Goal: Task Accomplishment & Management: Complete application form

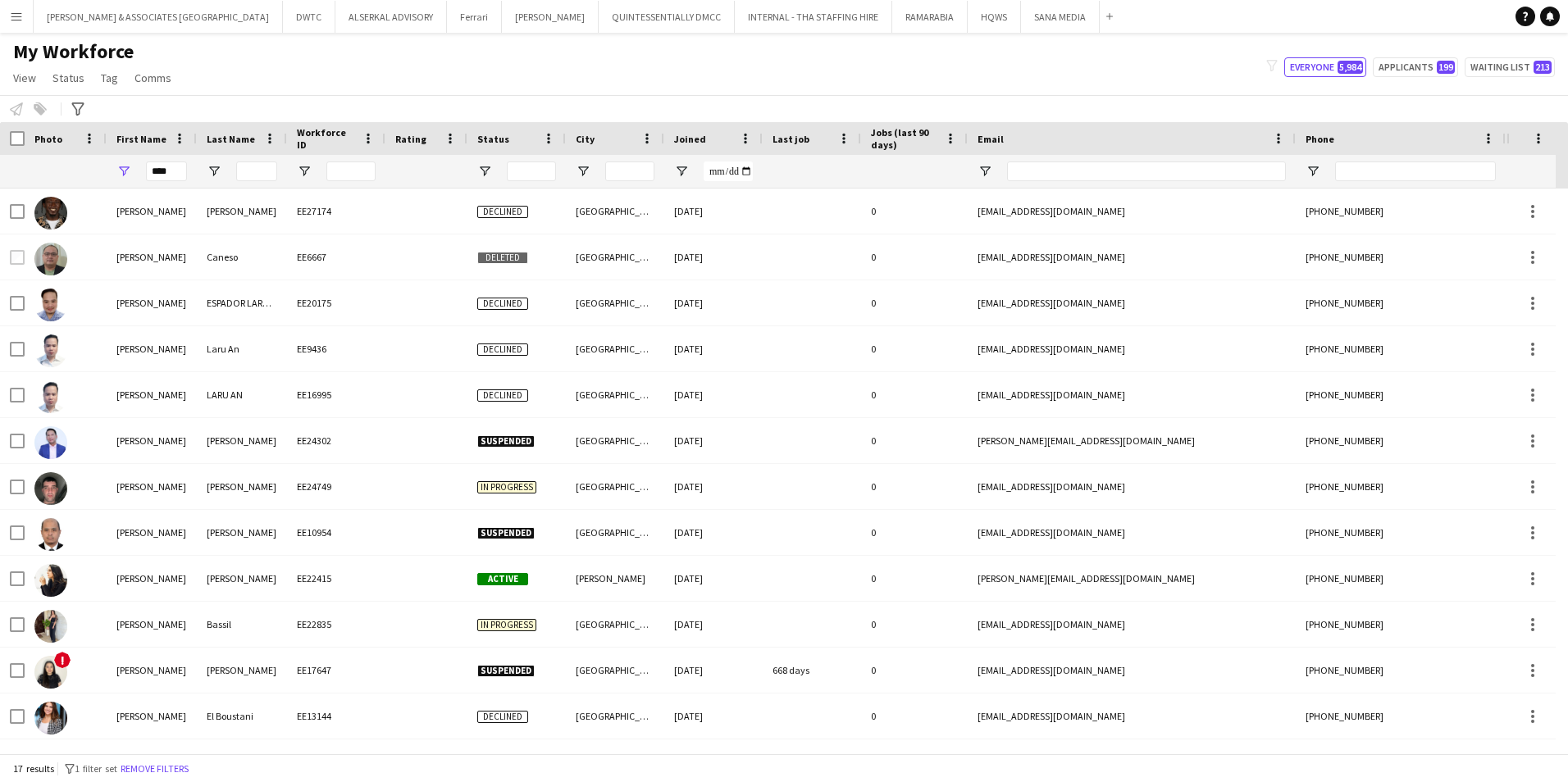
scroll to position [228, 0]
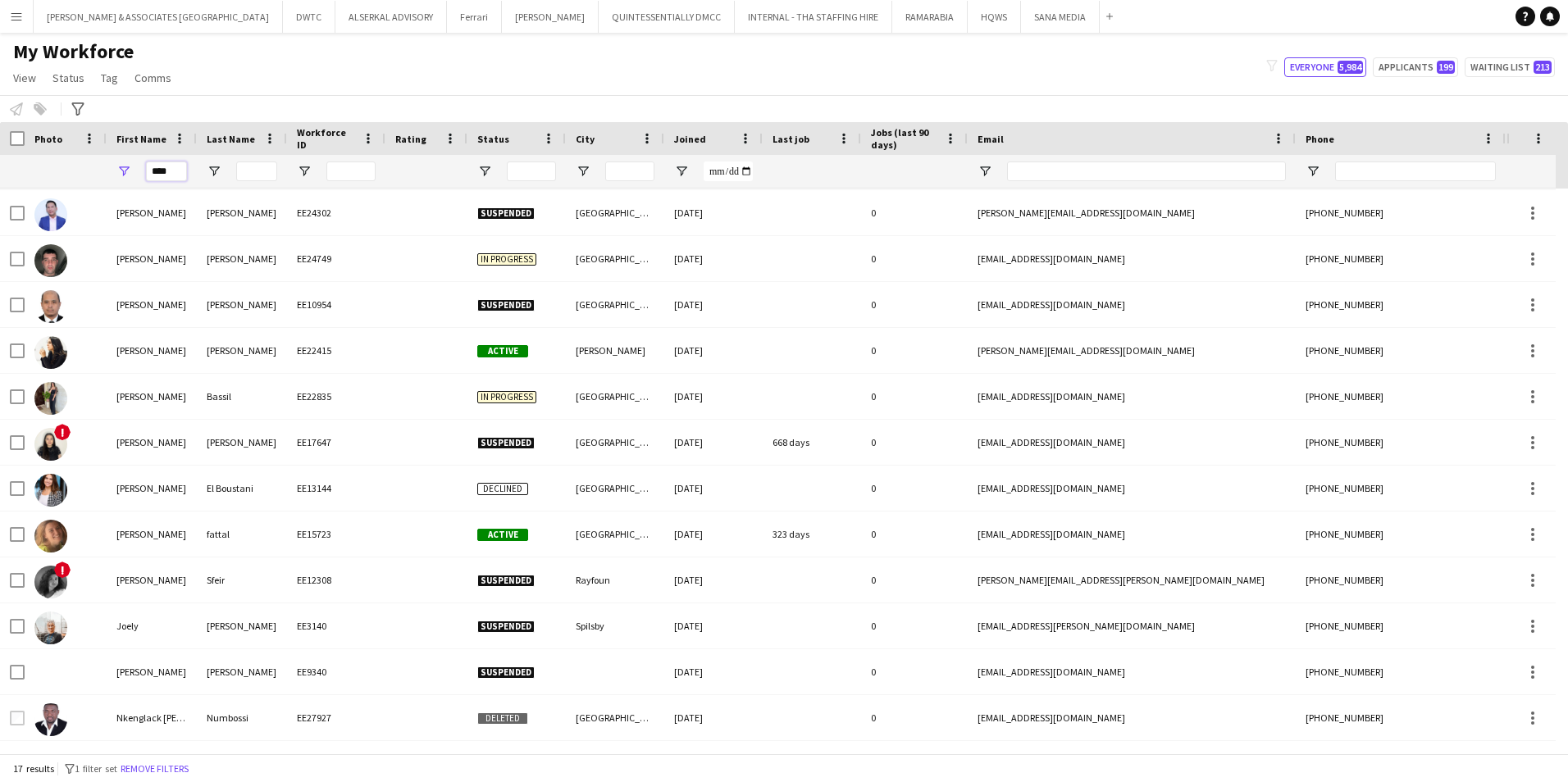
drag, startPoint x: 173, startPoint y: 169, endPoint x: 103, endPoint y: 169, distance: 70.0
click at [103, 169] on div "****" at bounding box center [889, 170] width 1778 height 33
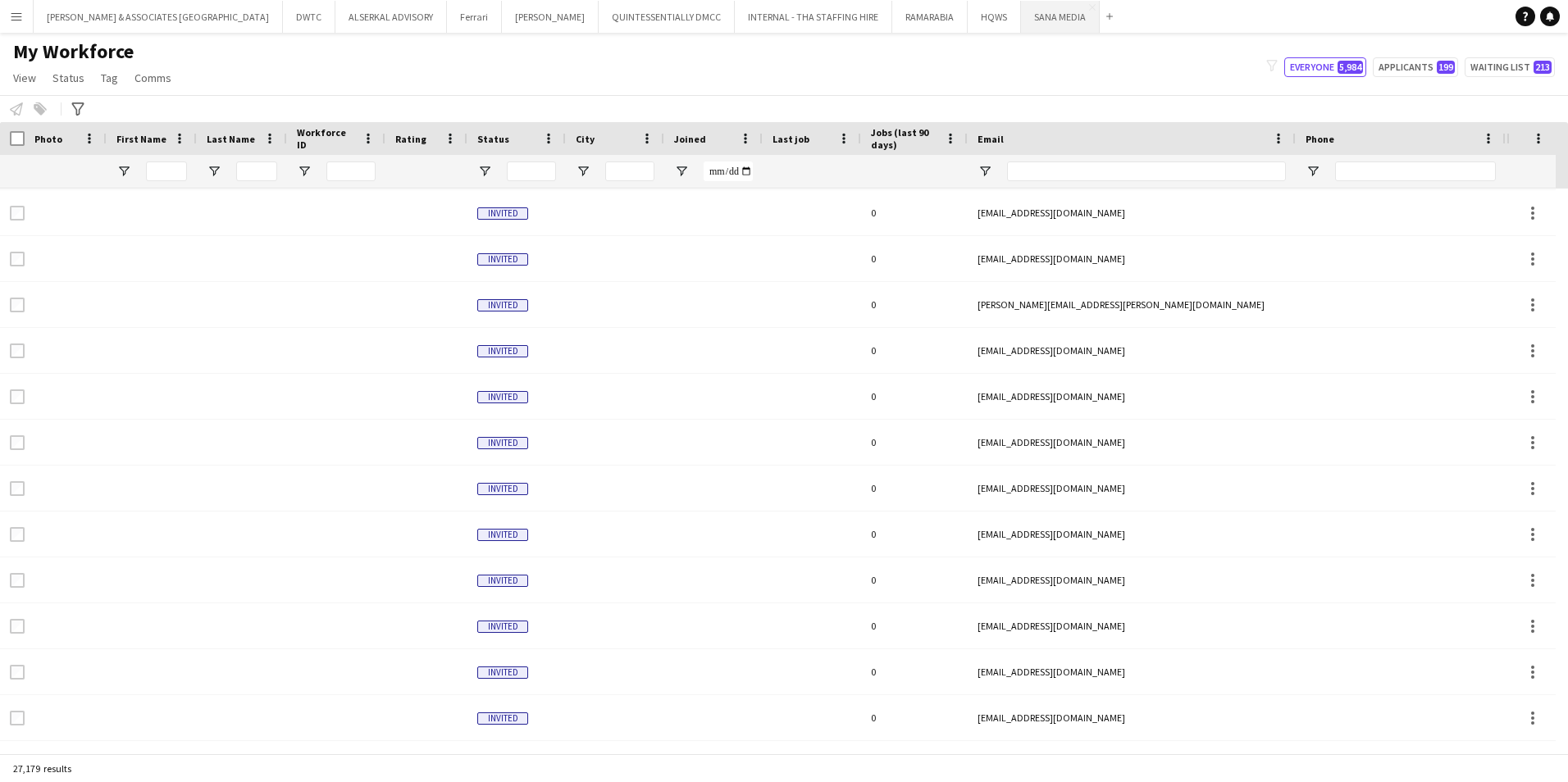
click at [1021, 27] on button "SANA MEDIA Close" at bounding box center [1061, 17] width 79 height 32
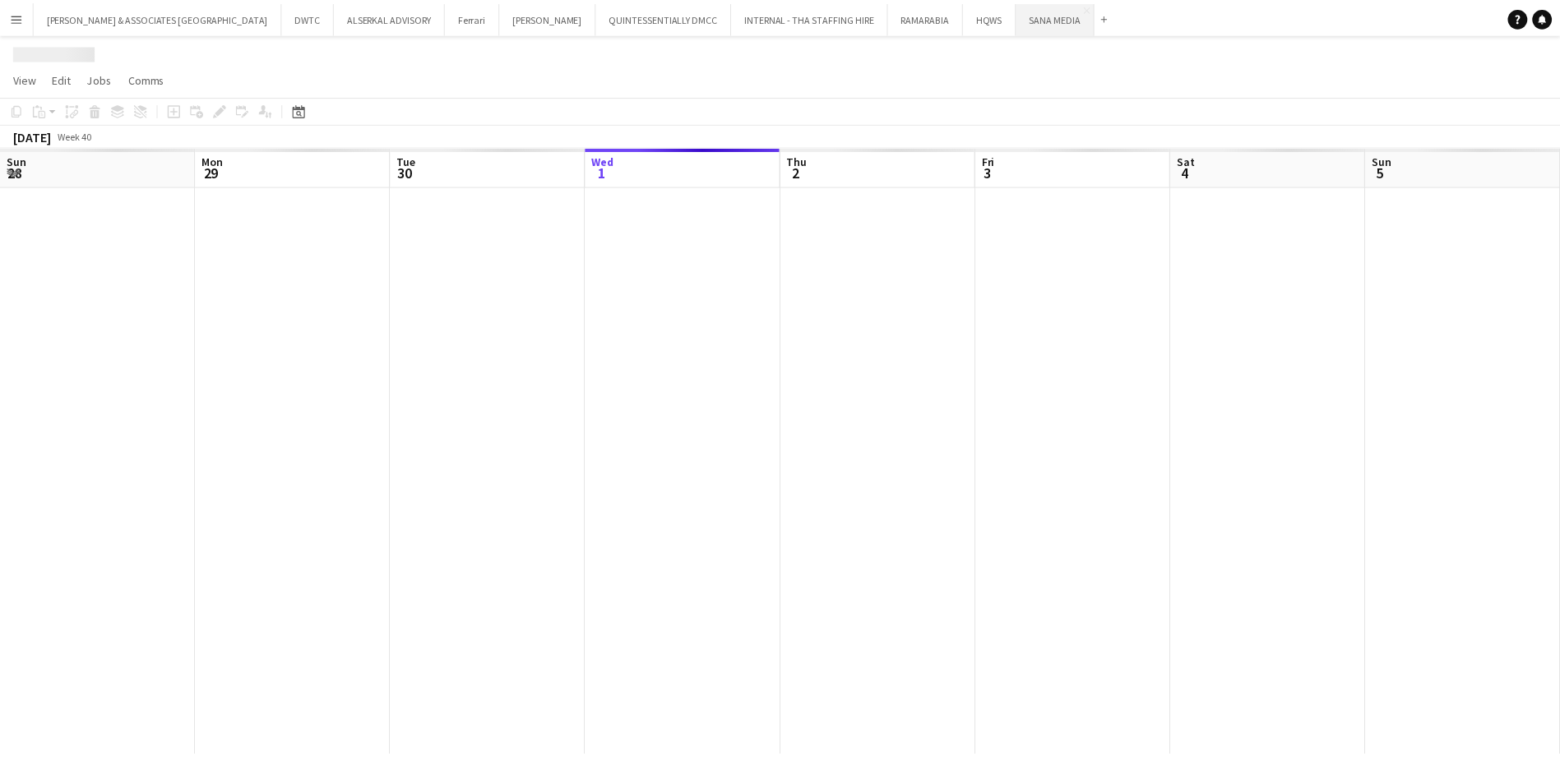
scroll to position [0, 393]
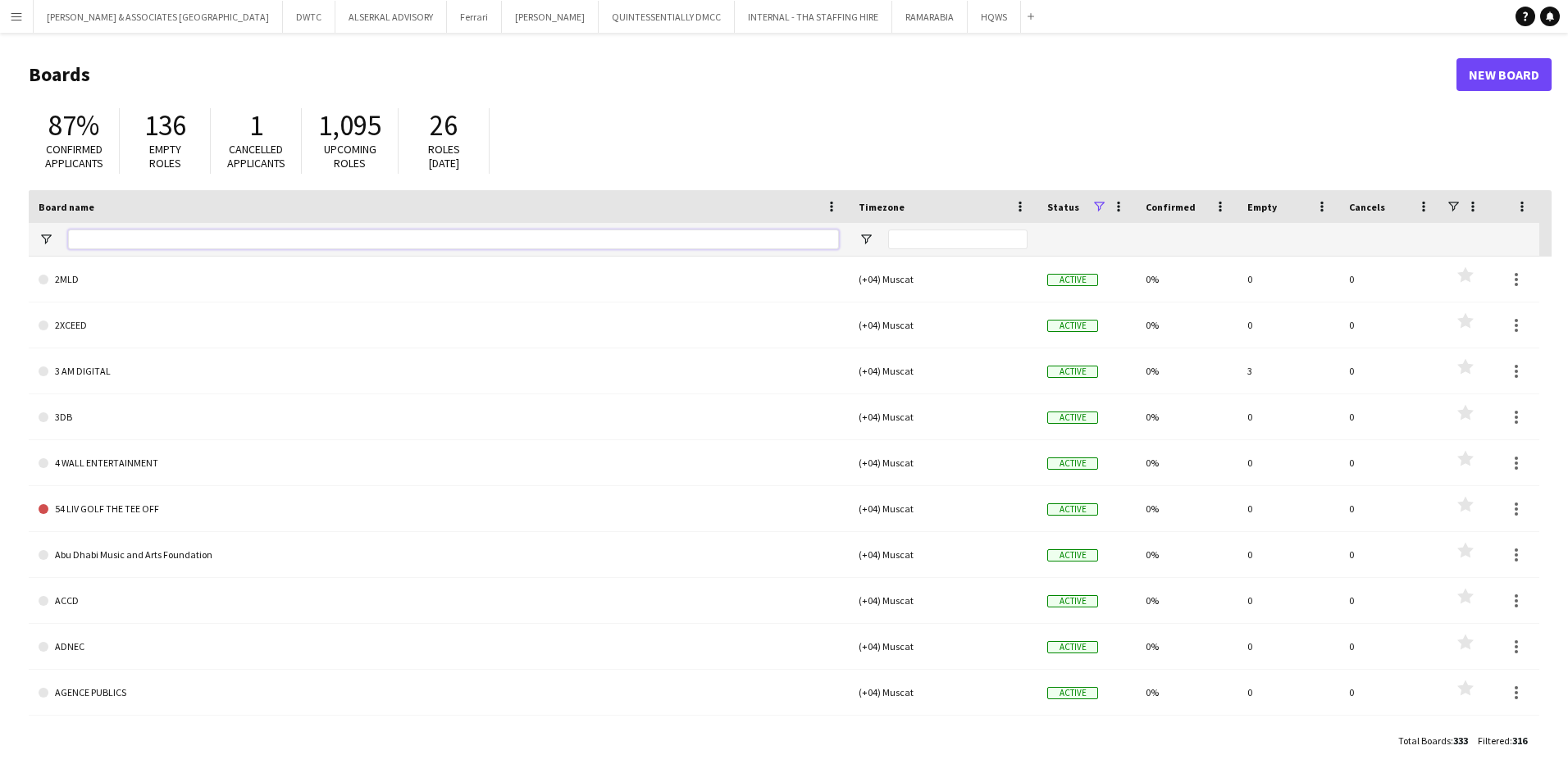
click at [153, 243] on input "Board name Filter Input" at bounding box center [453, 239] width 771 height 19
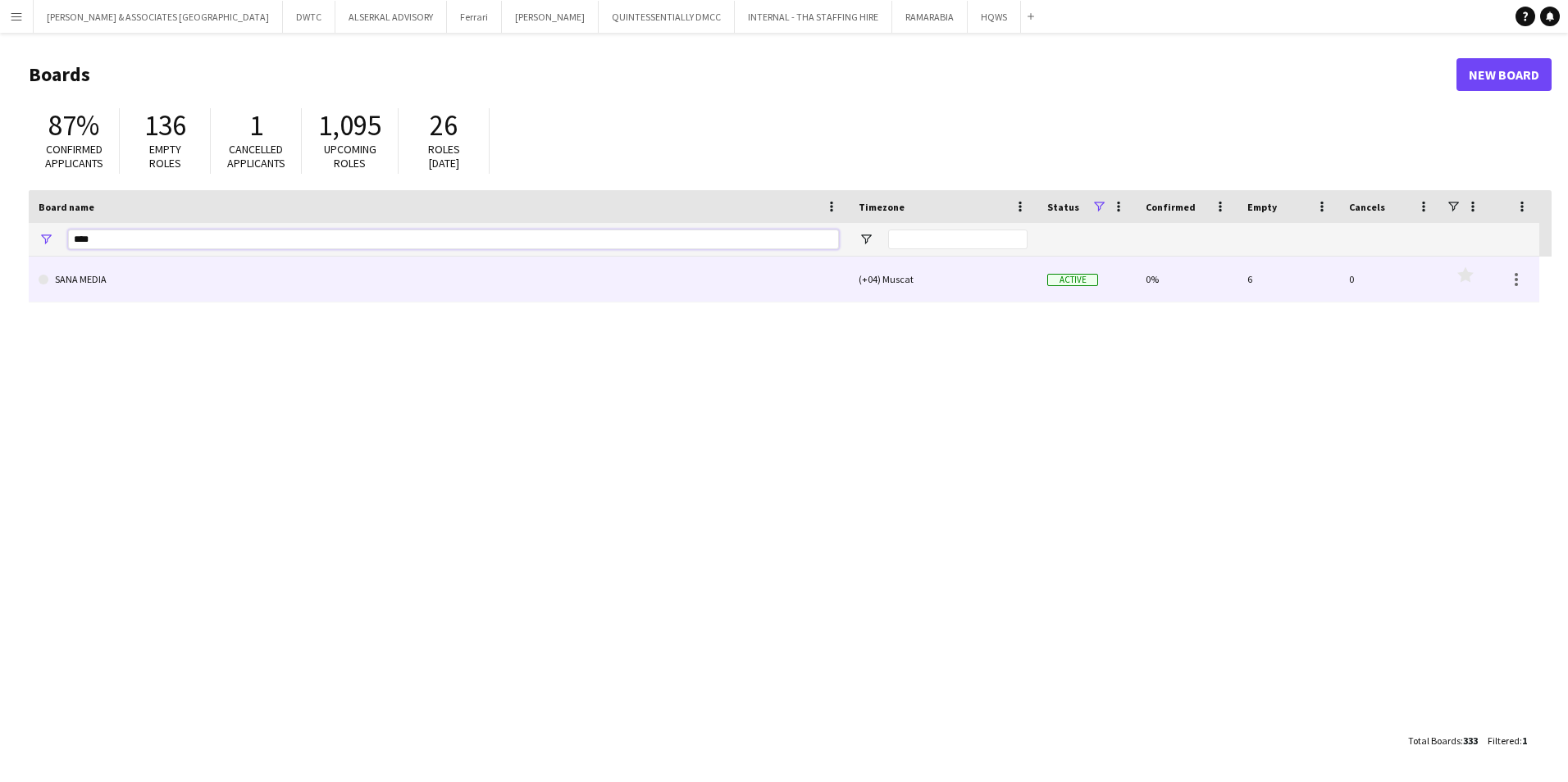
type input "****"
click at [146, 283] on link "SANA MEDIA" at bounding box center [439, 279] width 801 height 46
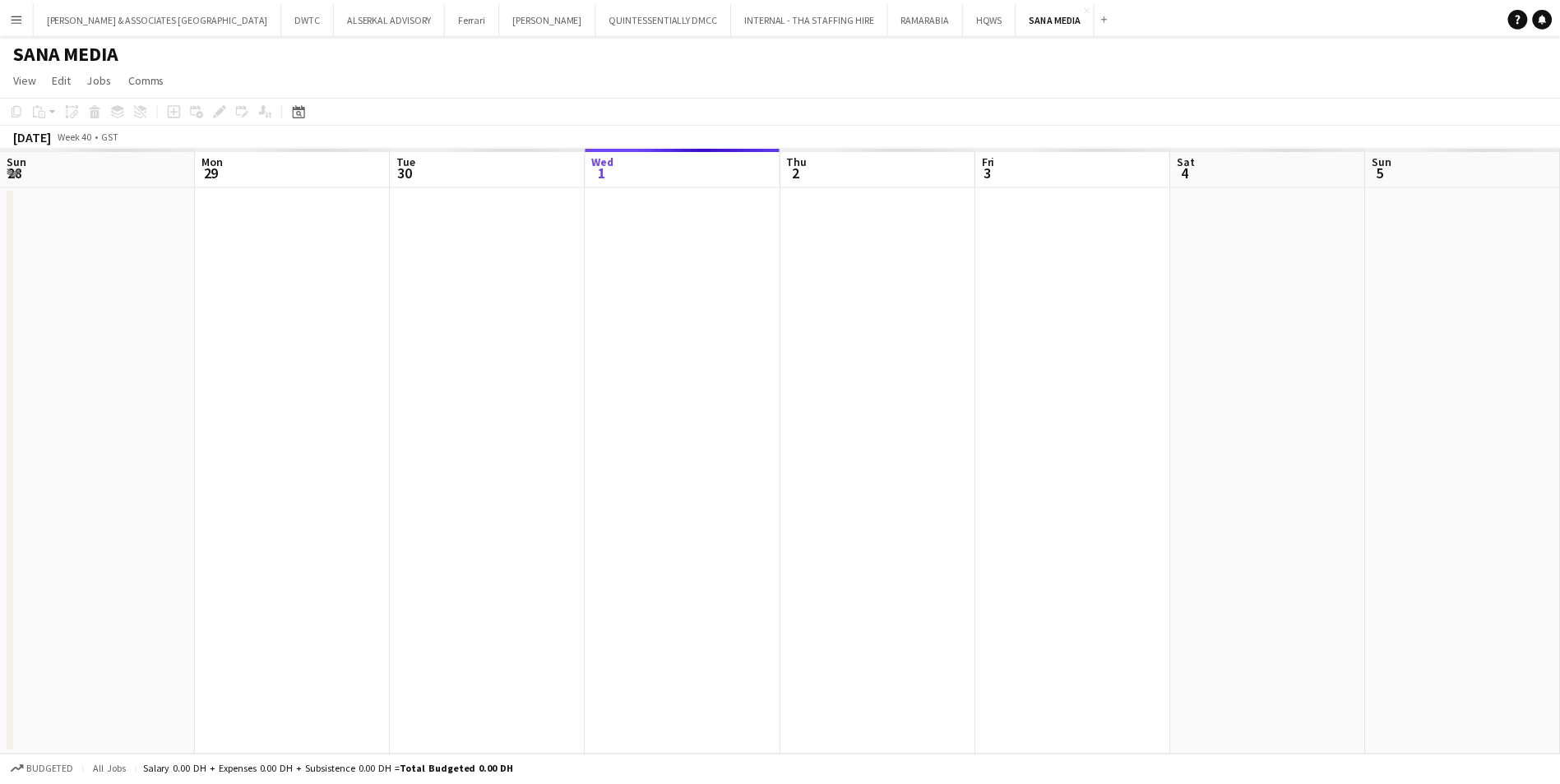
scroll to position [0, 393]
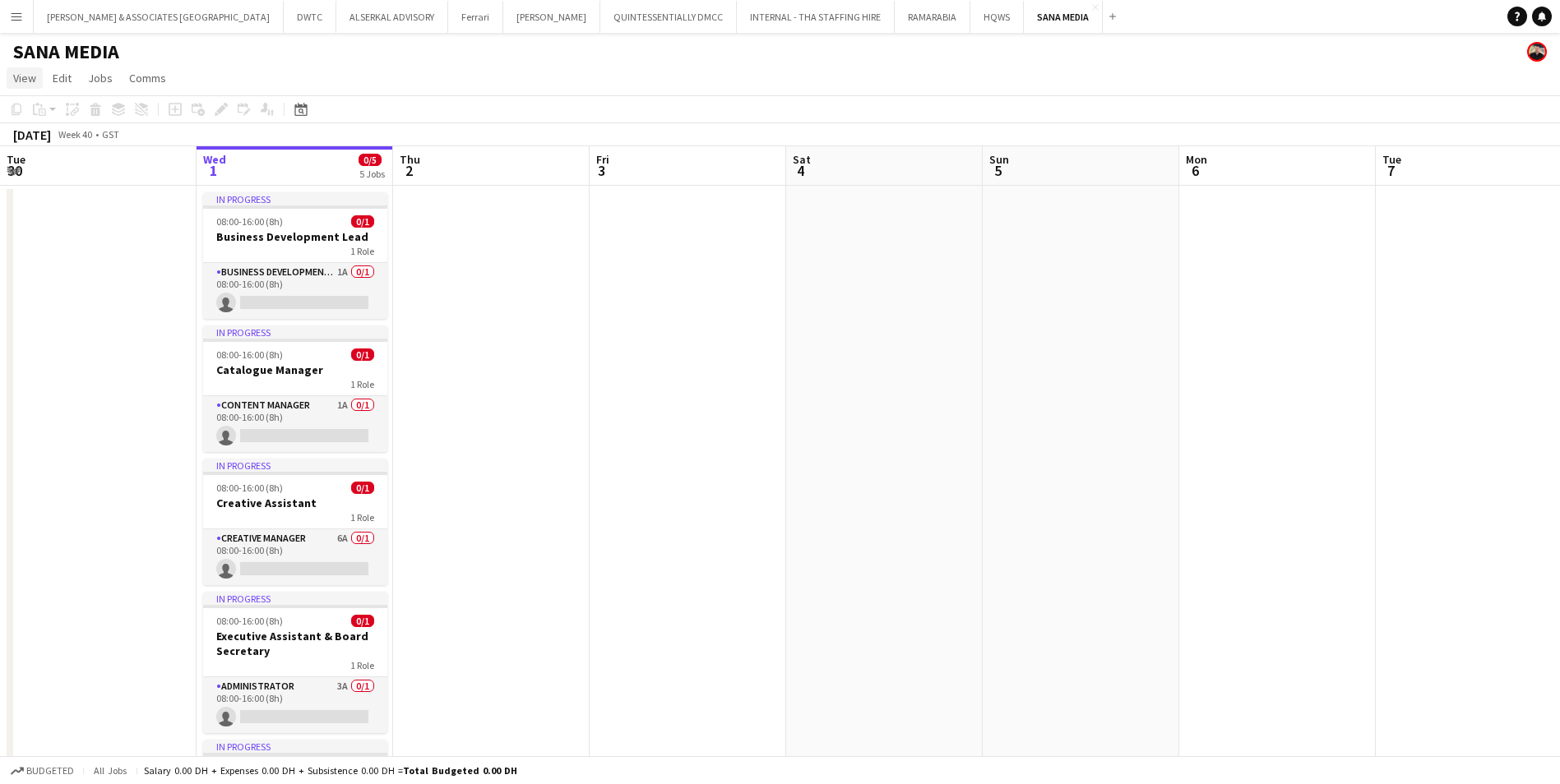
click at [21, 75] on span "View" at bounding box center [25, 78] width 23 height 15
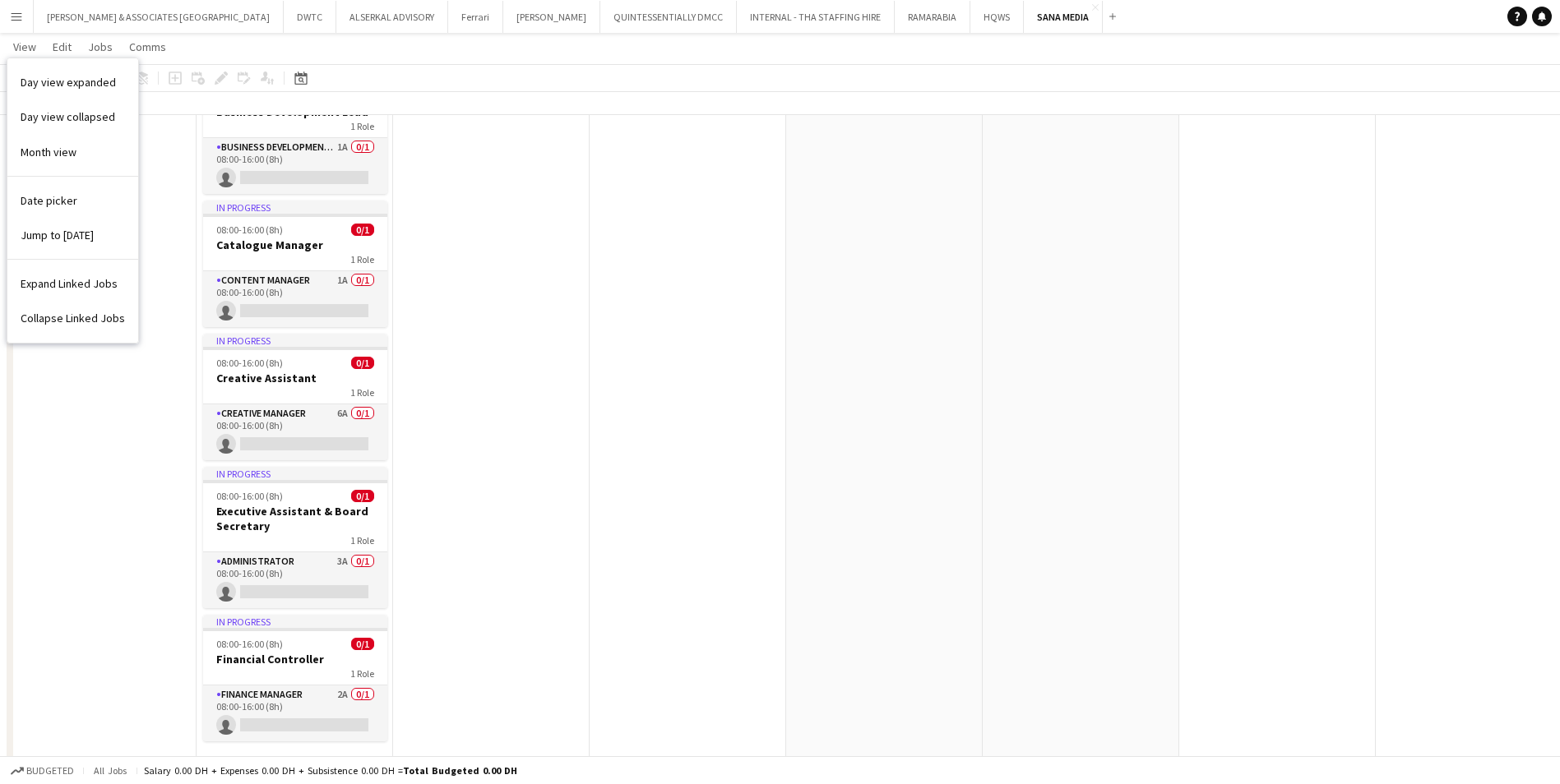
scroll to position [163, 0]
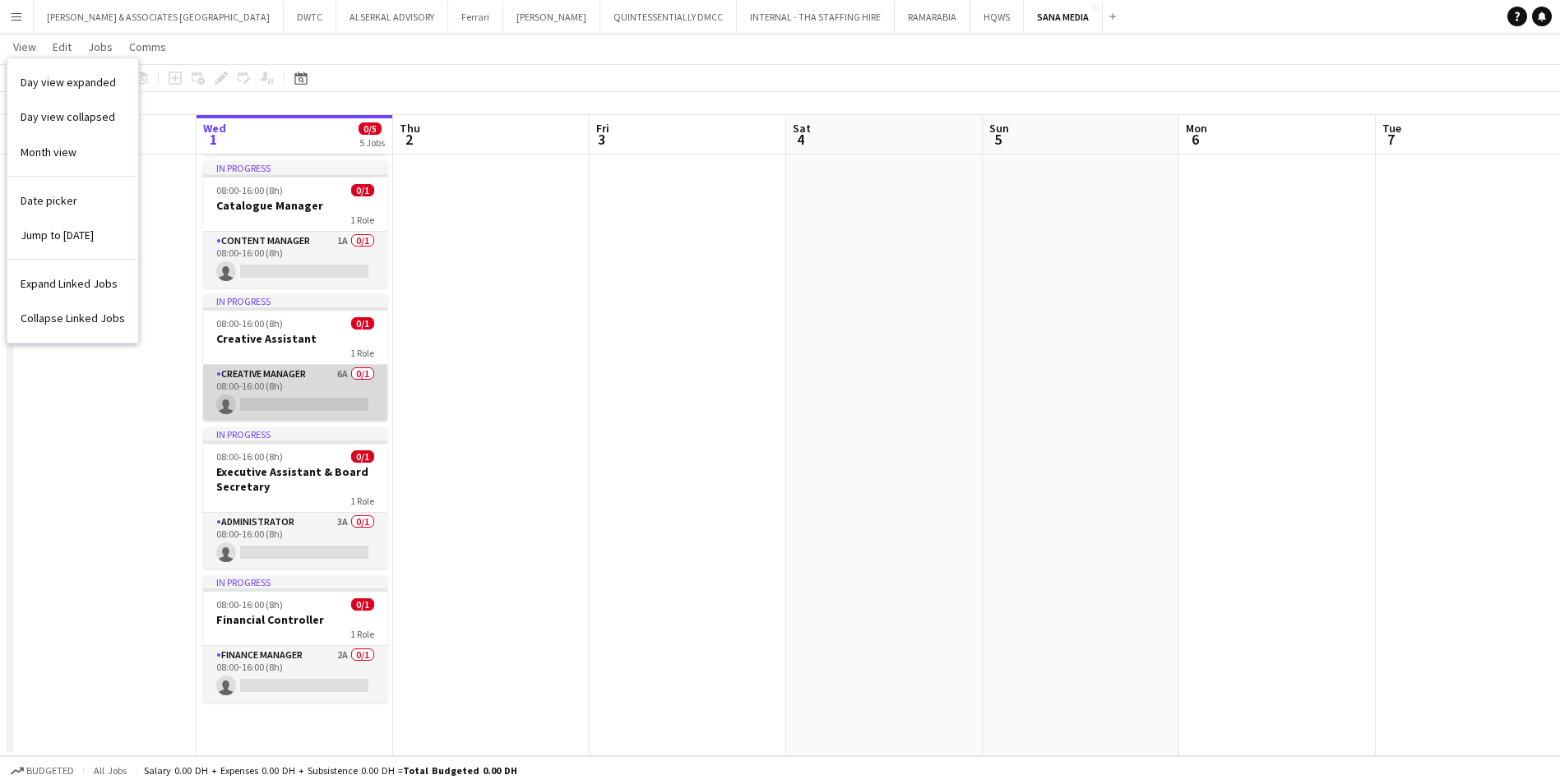
click at [301, 371] on app-card-role "Creative Manager 6A 0/1 08:00-16:00 (8h) single-neutral-actions" at bounding box center [294, 392] width 184 height 55
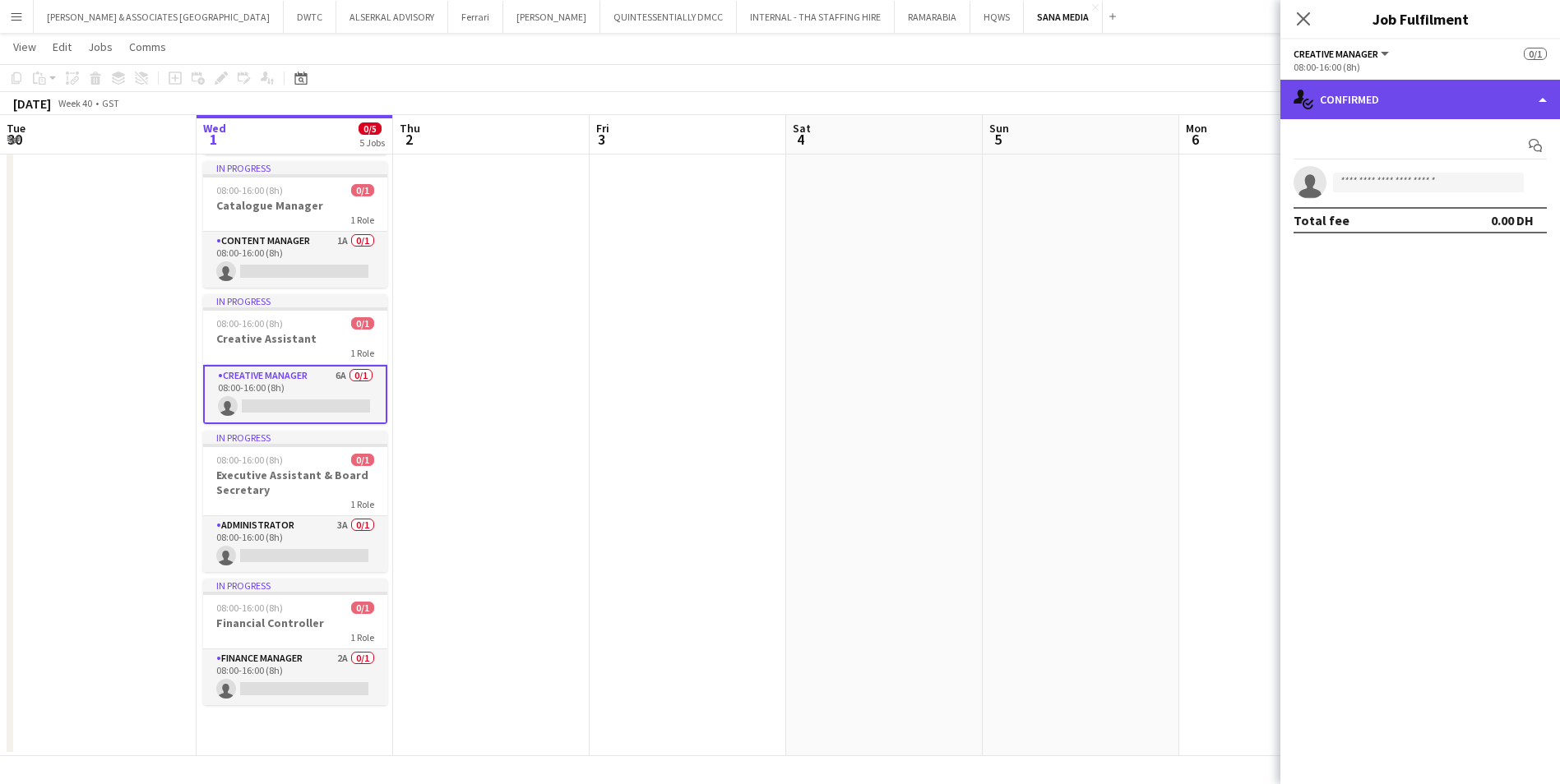
click at [1366, 107] on div "single-neutral-actions-check-2 Confirmed" at bounding box center [1420, 100] width 279 height 40
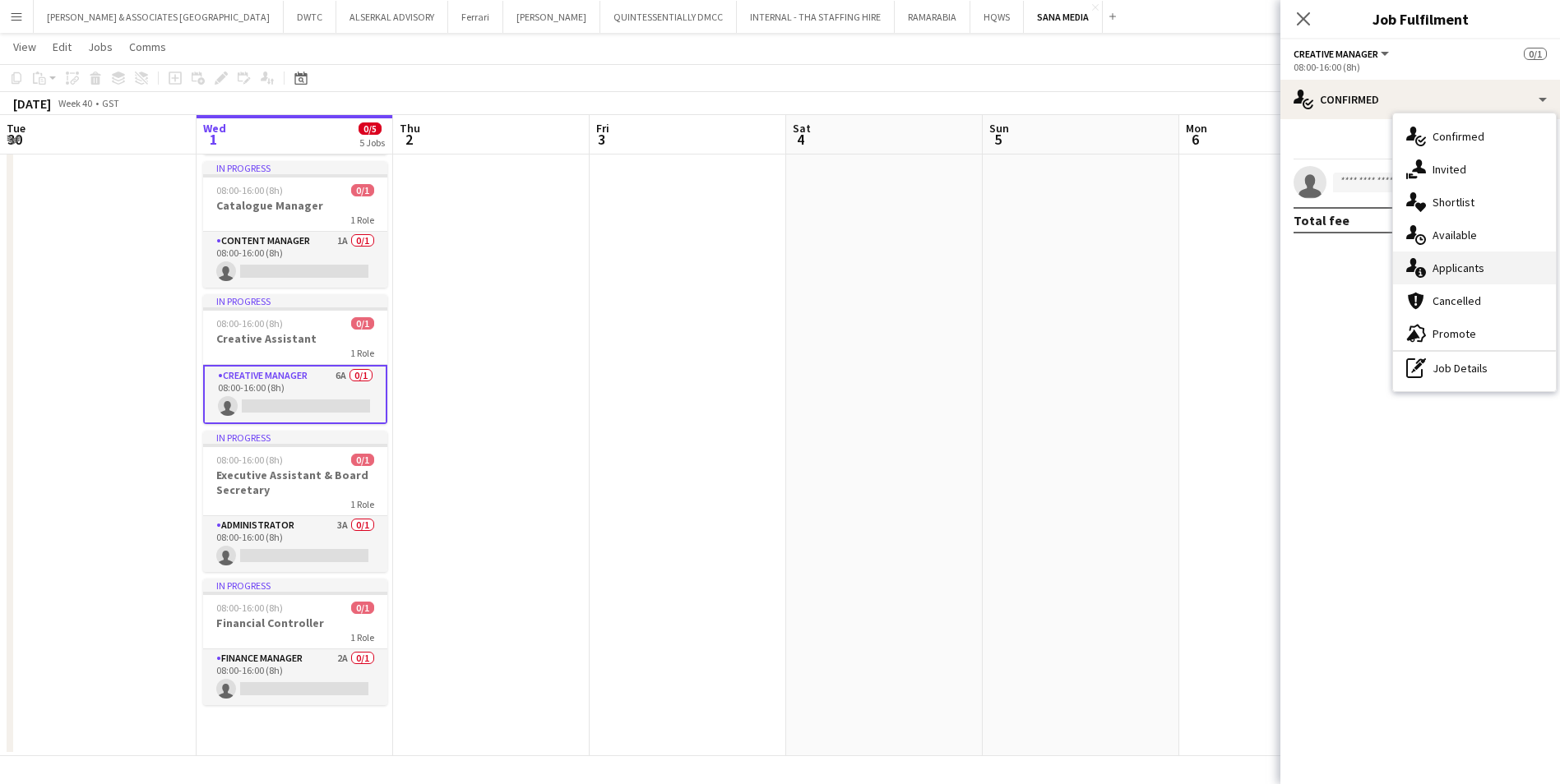
click at [1457, 264] on span "Applicants" at bounding box center [1458, 268] width 52 height 15
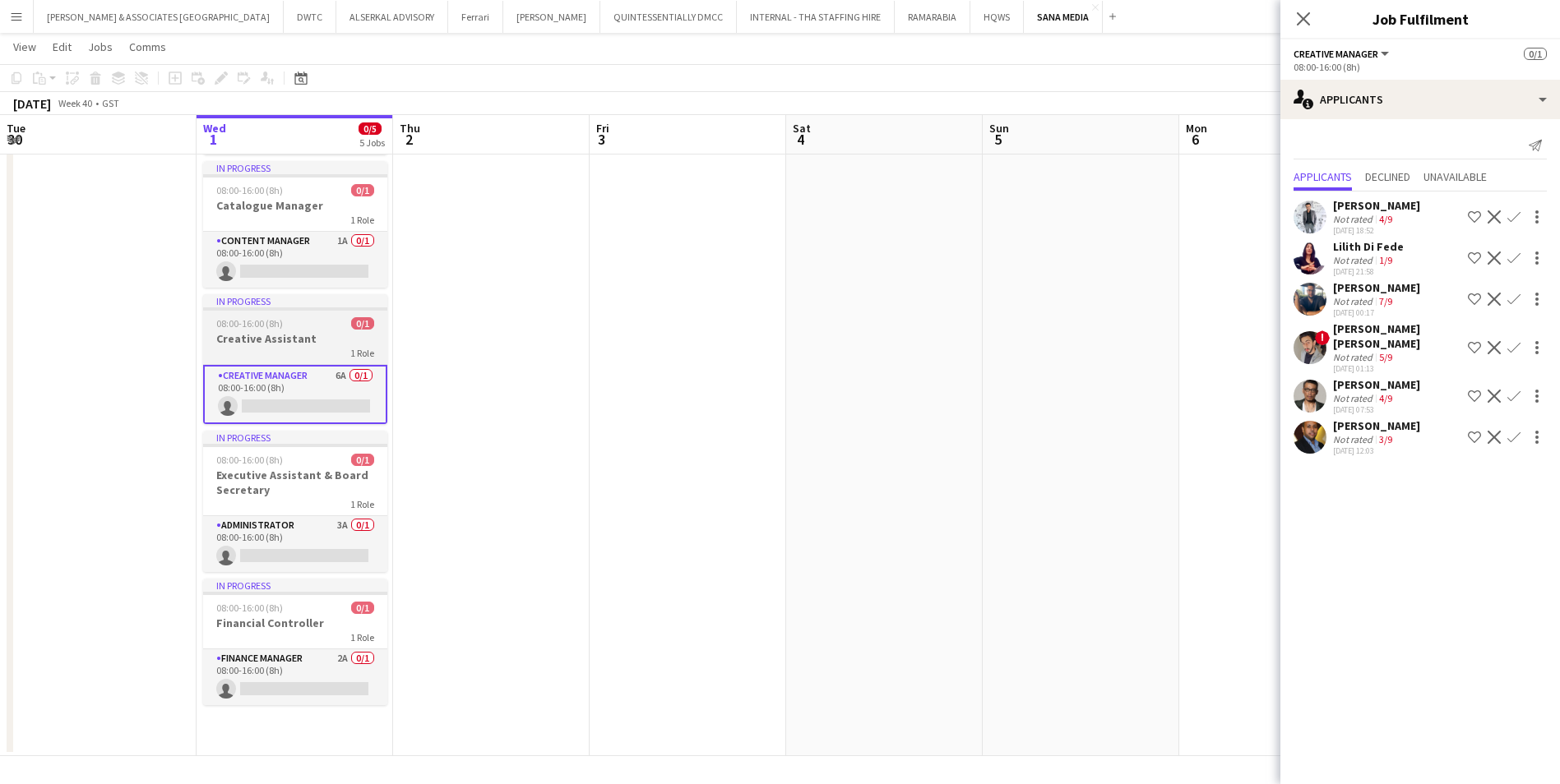
click at [261, 306] on div "In progress" at bounding box center [294, 300] width 184 height 13
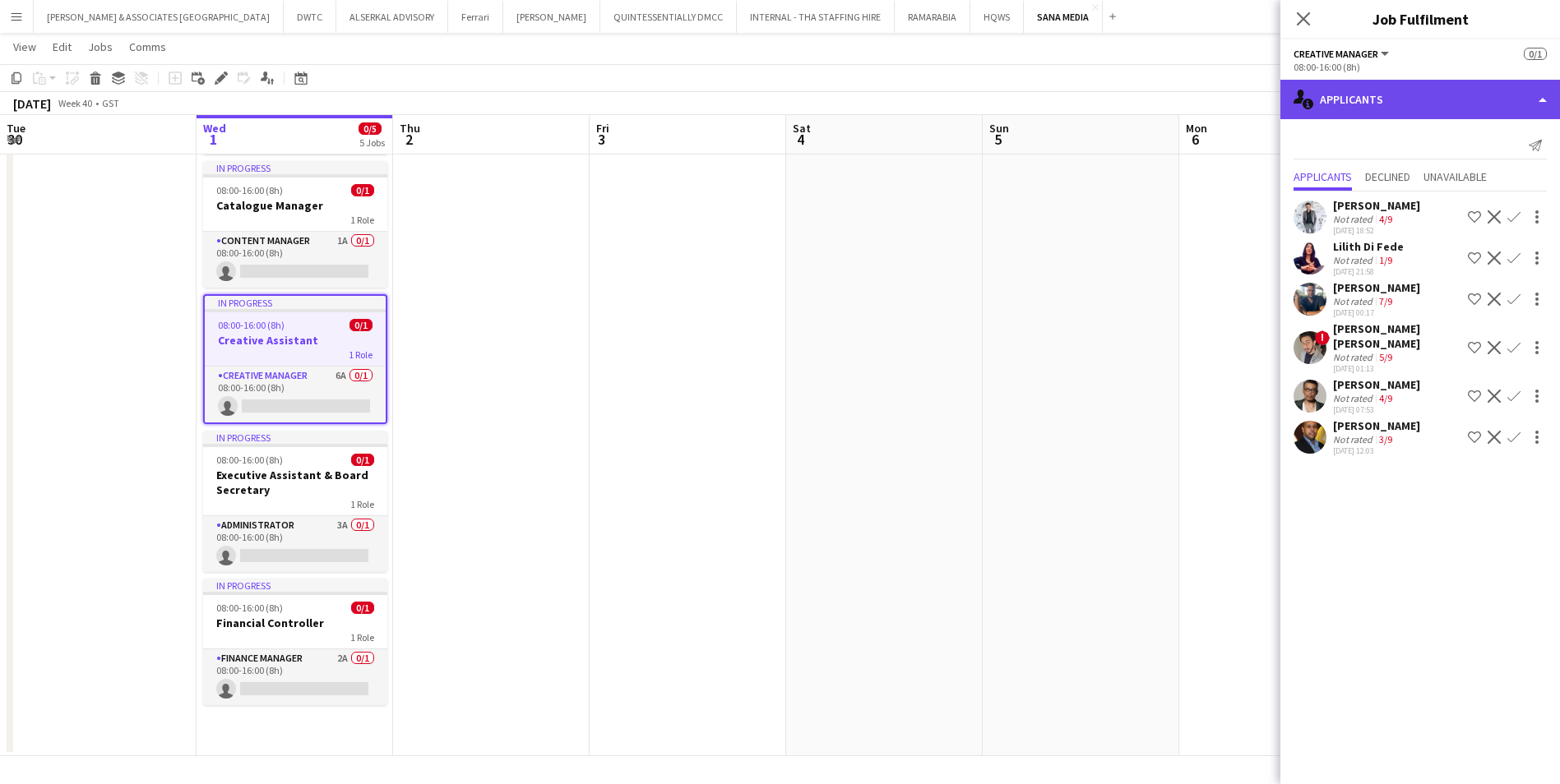
click at [1385, 88] on div "single-neutral-actions-information Applicants" at bounding box center [1420, 100] width 279 height 40
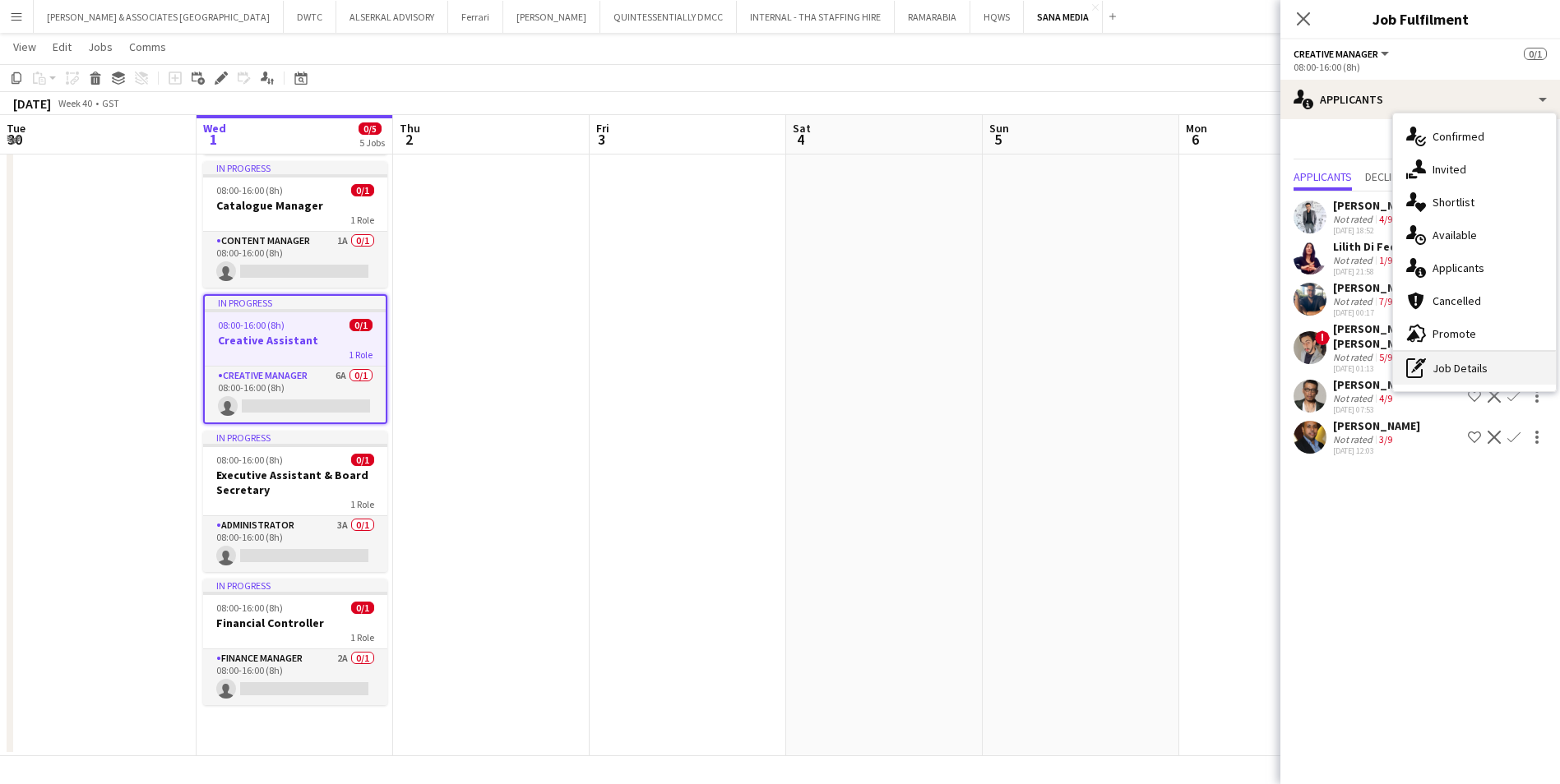
click at [1486, 374] on div "pen-write Job Details" at bounding box center [1475, 367] width 163 height 33
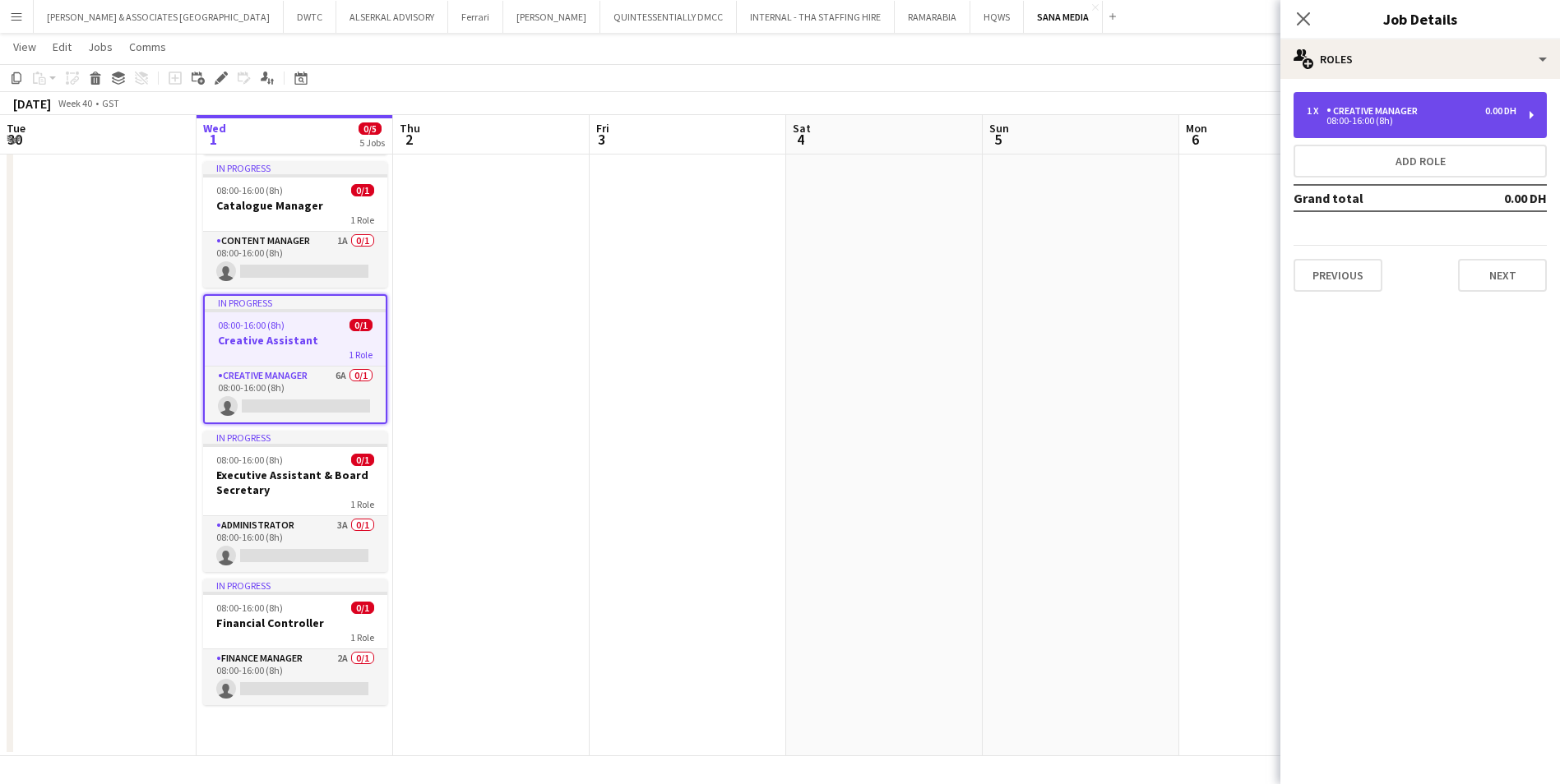
click at [1371, 100] on div "1 x Creative Manager 0.00 DH 08:00-16:00 (8h)" at bounding box center [1420, 115] width 253 height 46
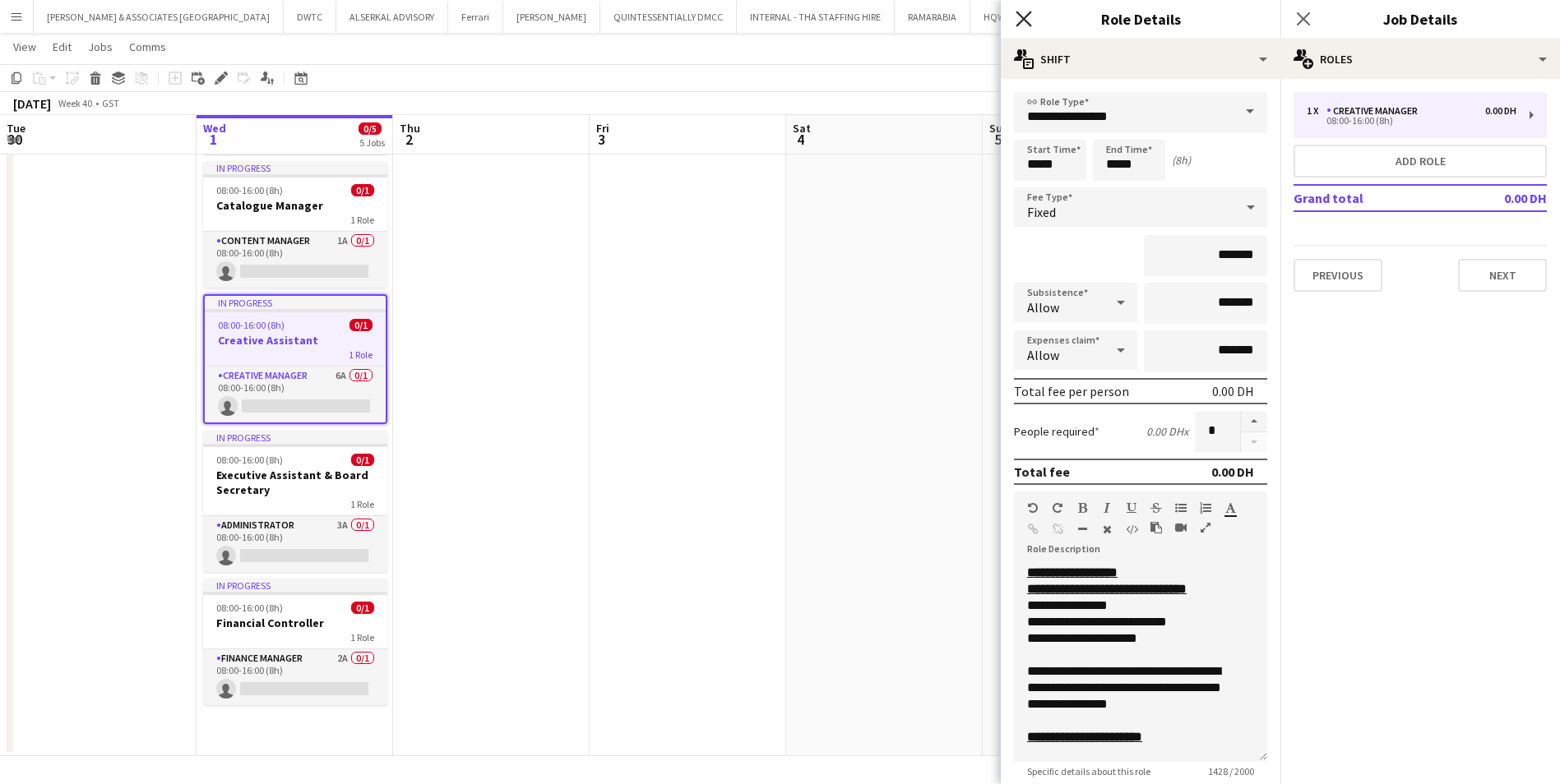
click at [1027, 19] on icon "Close pop-in" at bounding box center [1023, 18] width 16 height 16
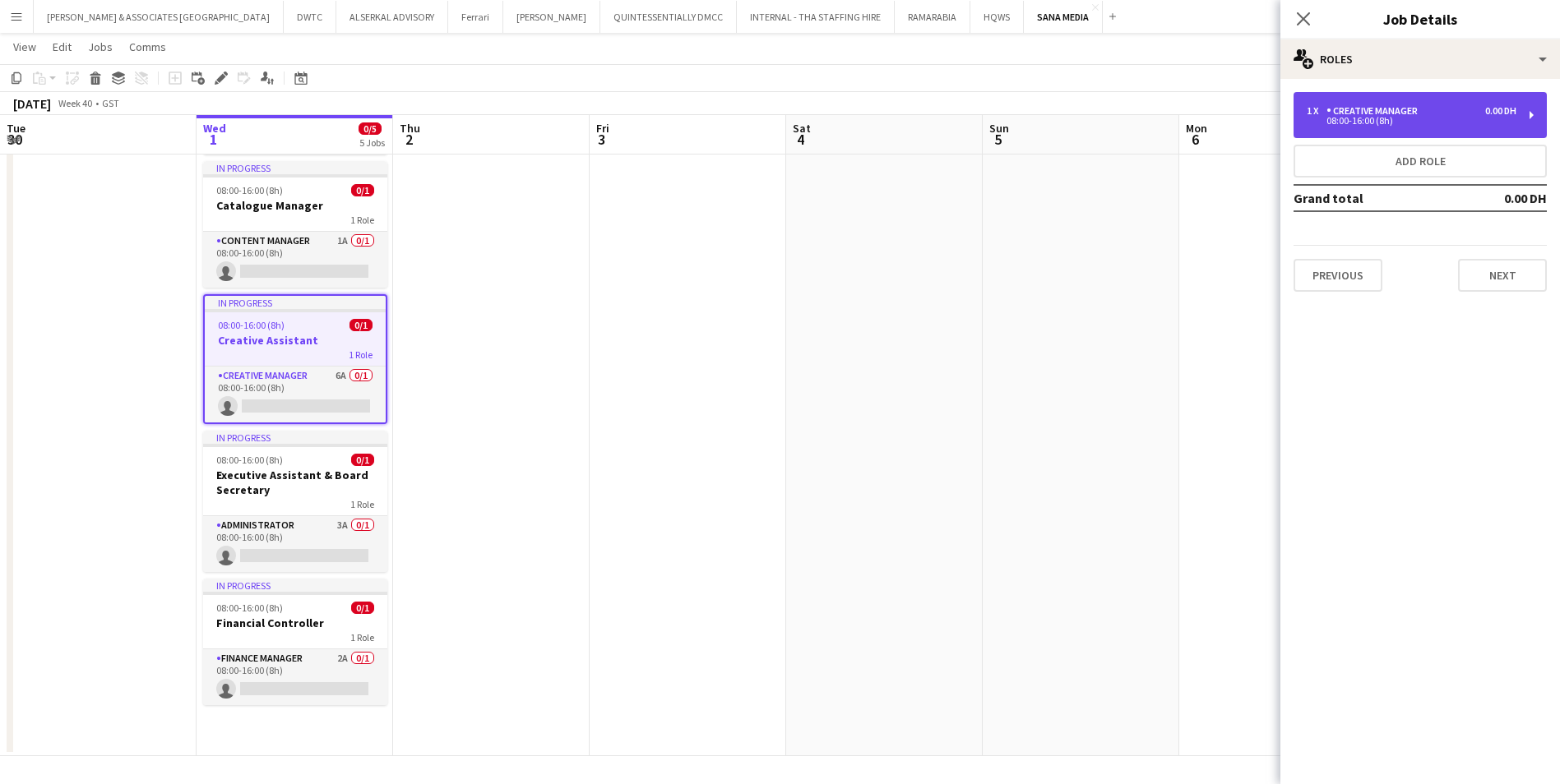
click at [1380, 100] on div "1 x Creative Manager 0.00 DH 08:00-16:00 (8h)" at bounding box center [1420, 115] width 253 height 46
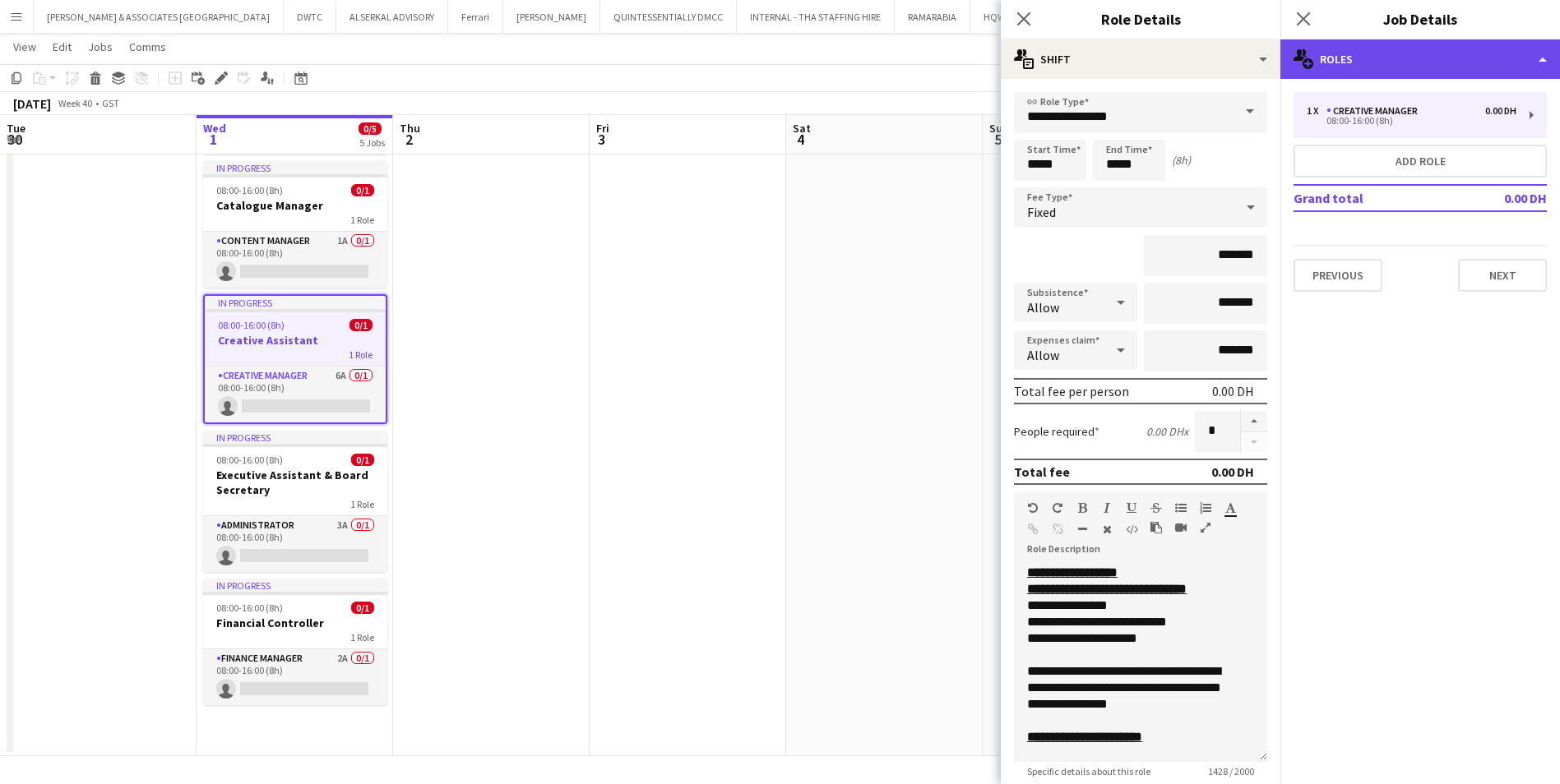
click at [1372, 72] on div "multiple-users-add Roles" at bounding box center [1420, 59] width 279 height 40
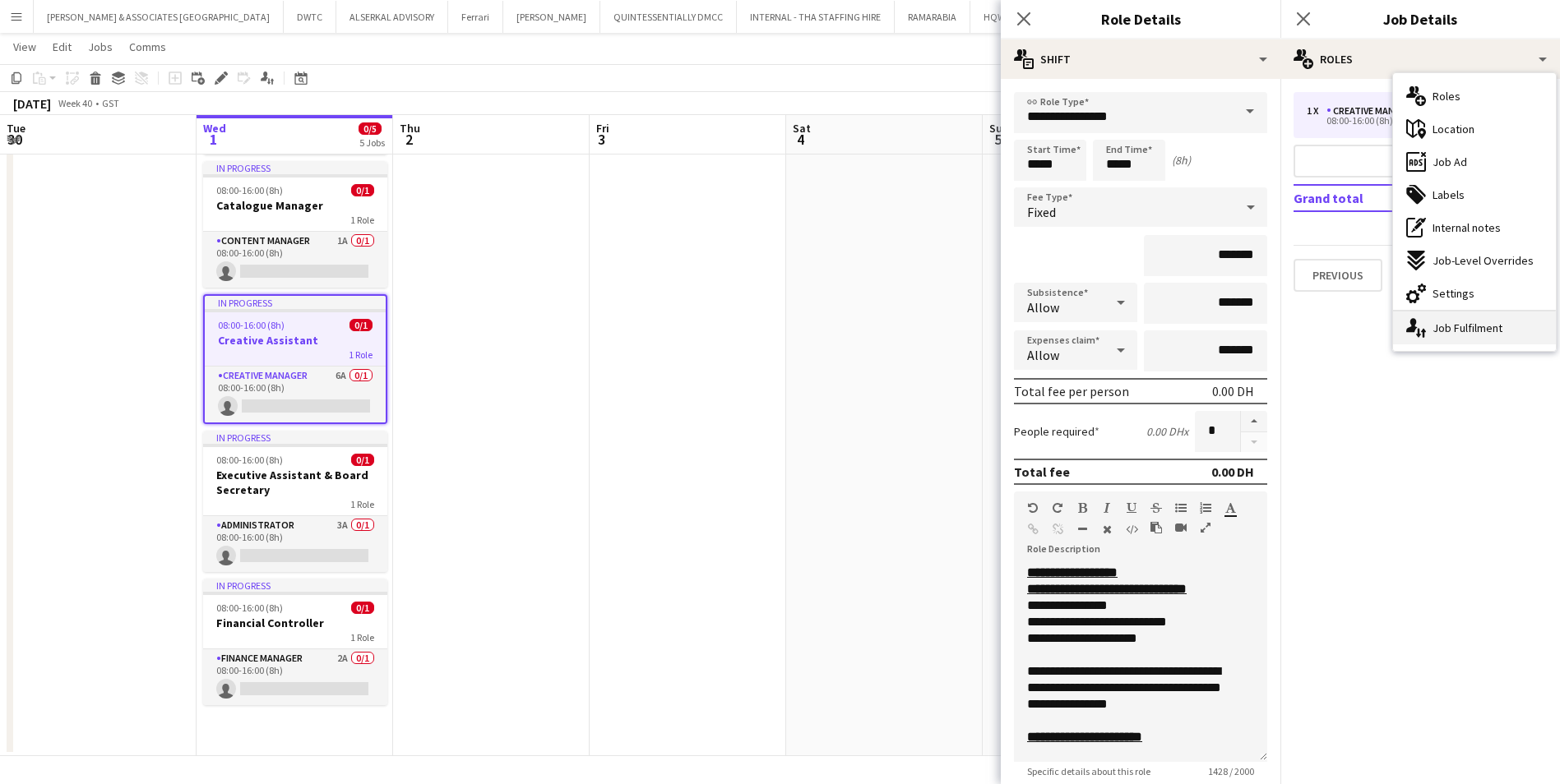
click at [1460, 336] on div "single-neutral-actions-up-down Job Fulfilment" at bounding box center [1475, 328] width 163 height 33
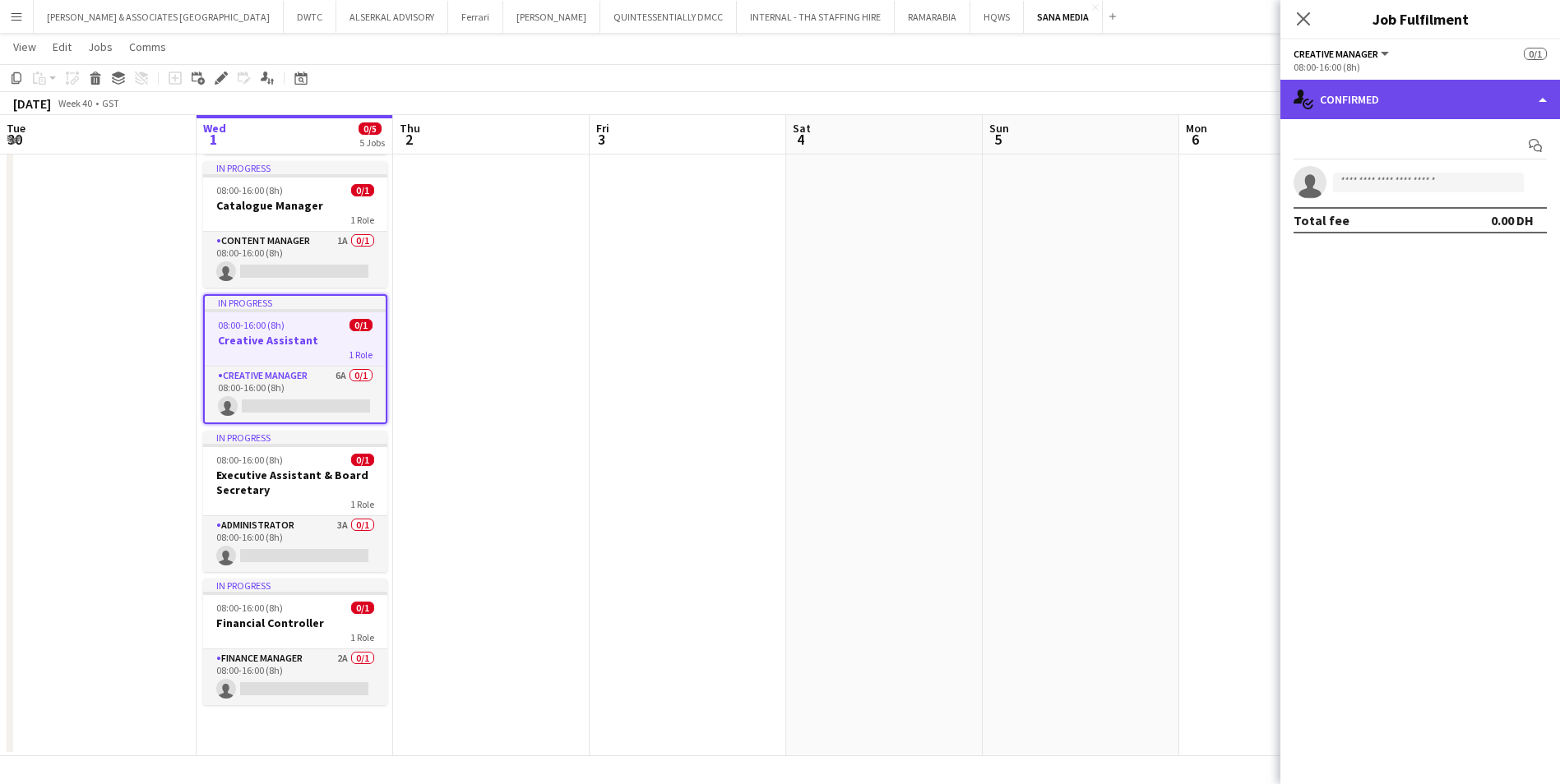
click at [1386, 100] on div "single-neutral-actions-check-2 Confirmed" at bounding box center [1420, 100] width 279 height 40
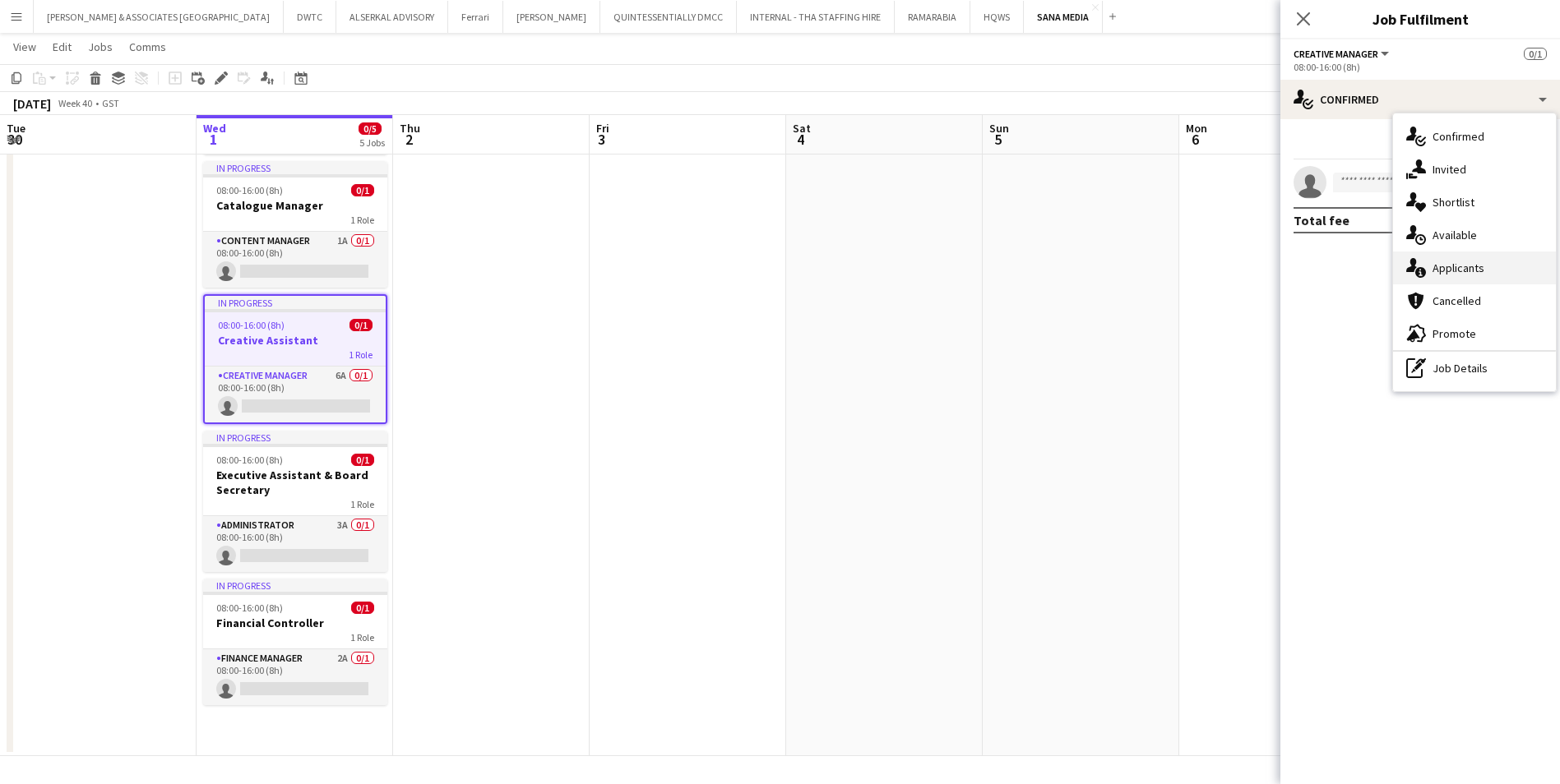
click at [1482, 266] on span "Applicants" at bounding box center [1458, 268] width 52 height 15
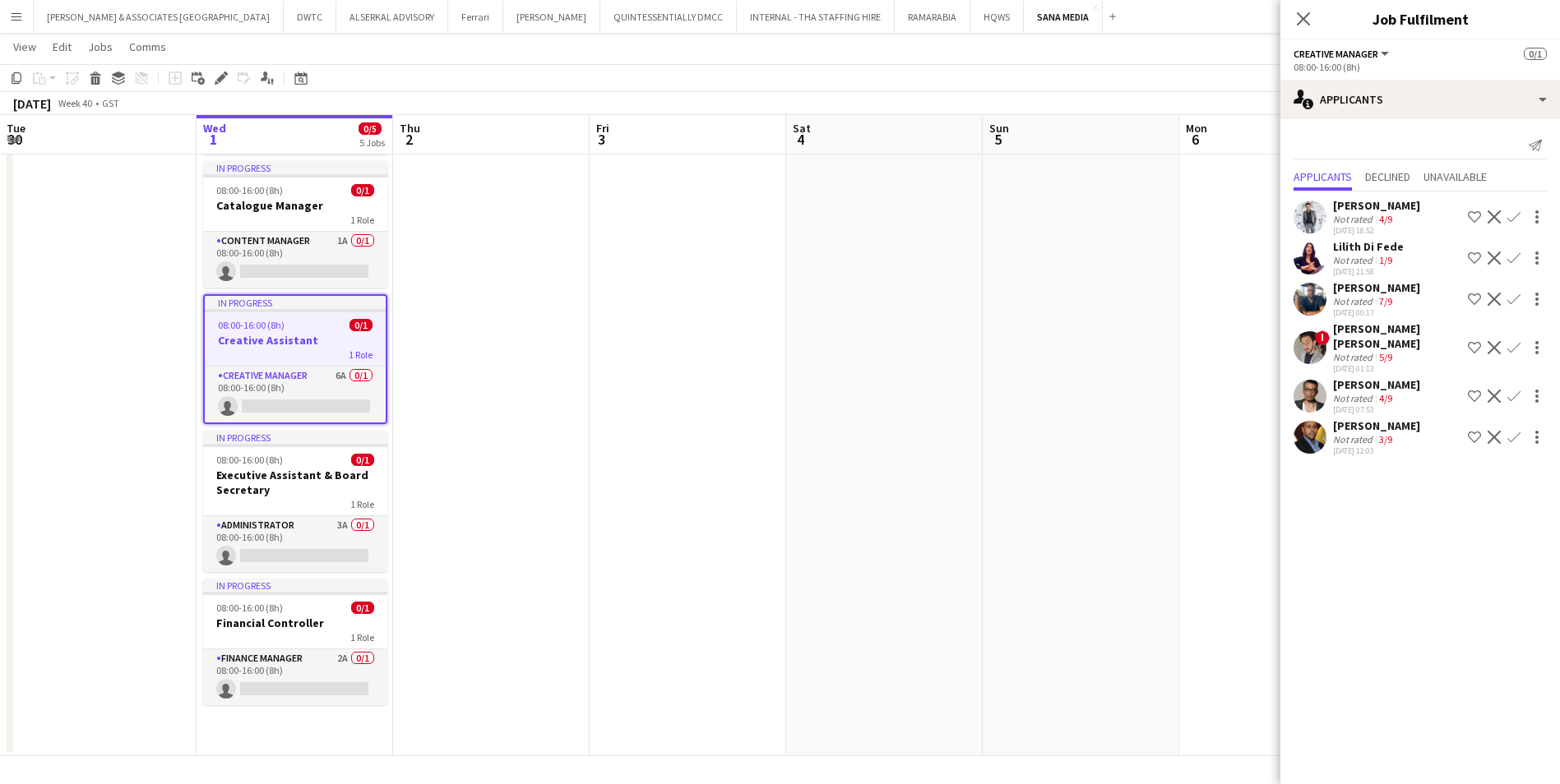
click at [1373, 431] on div "[PERSON_NAME]" at bounding box center [1377, 425] width 87 height 15
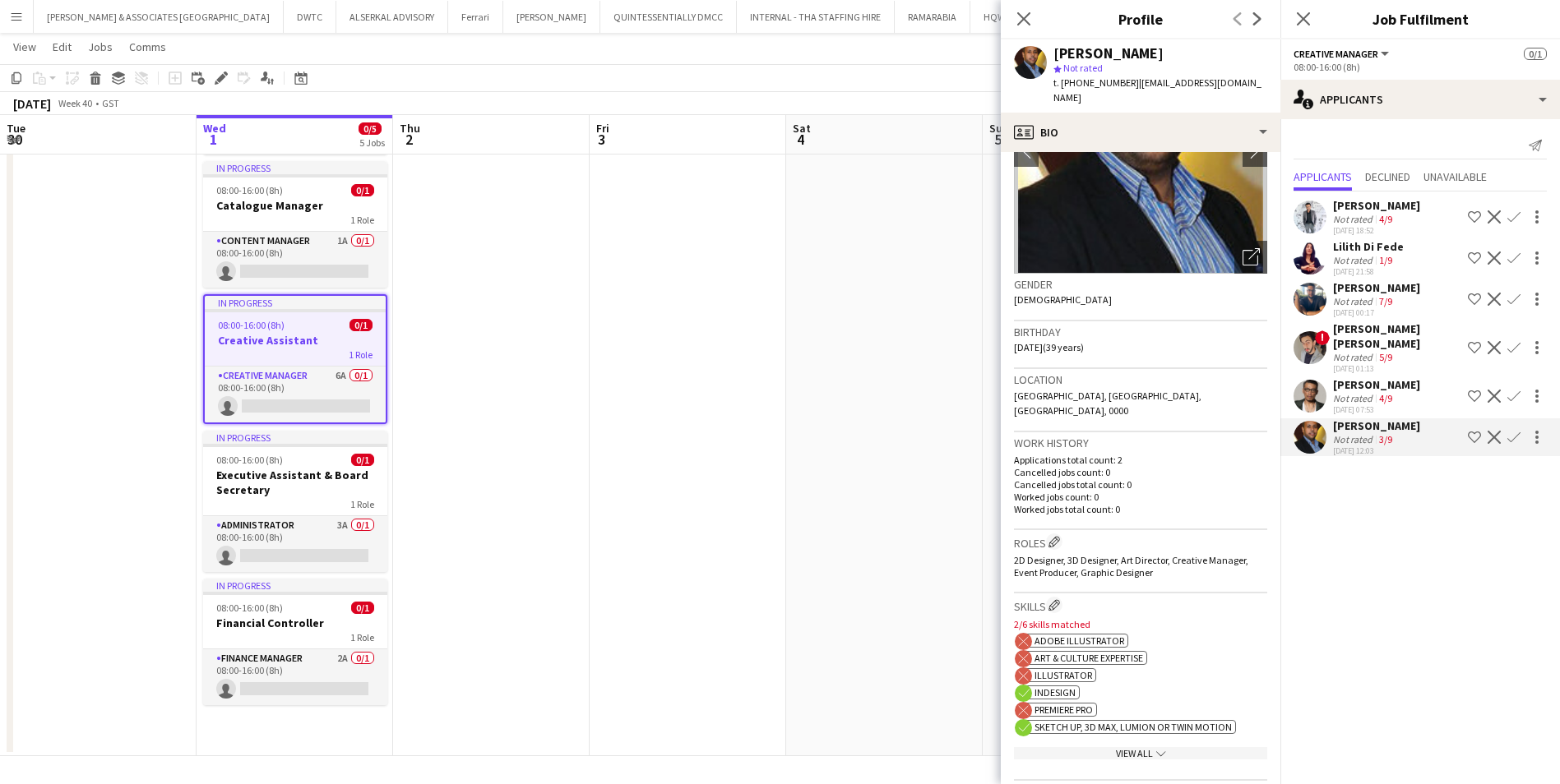
scroll to position [165, 0]
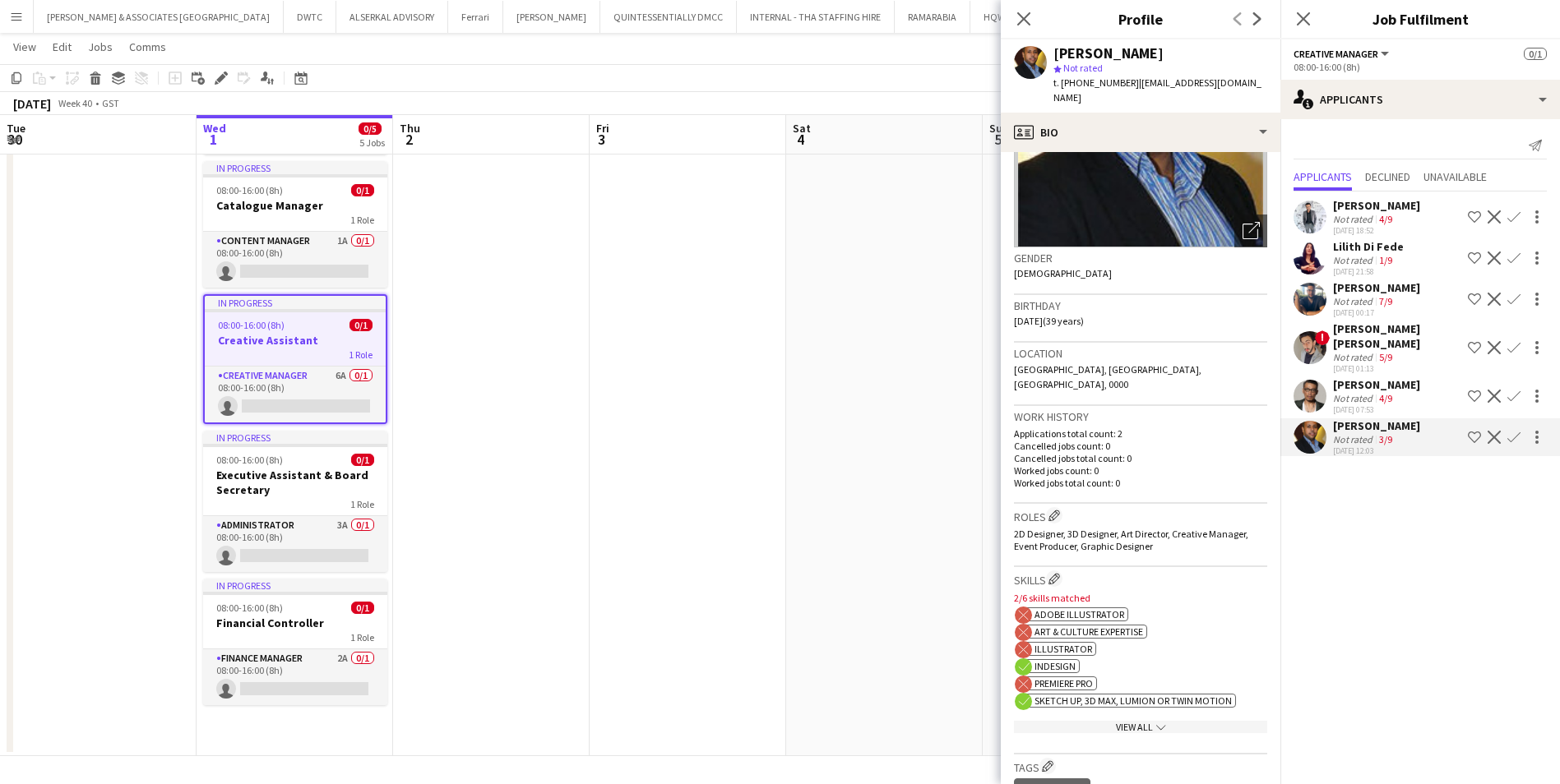
click at [1381, 383] on div "[PERSON_NAME]" at bounding box center [1377, 384] width 87 height 15
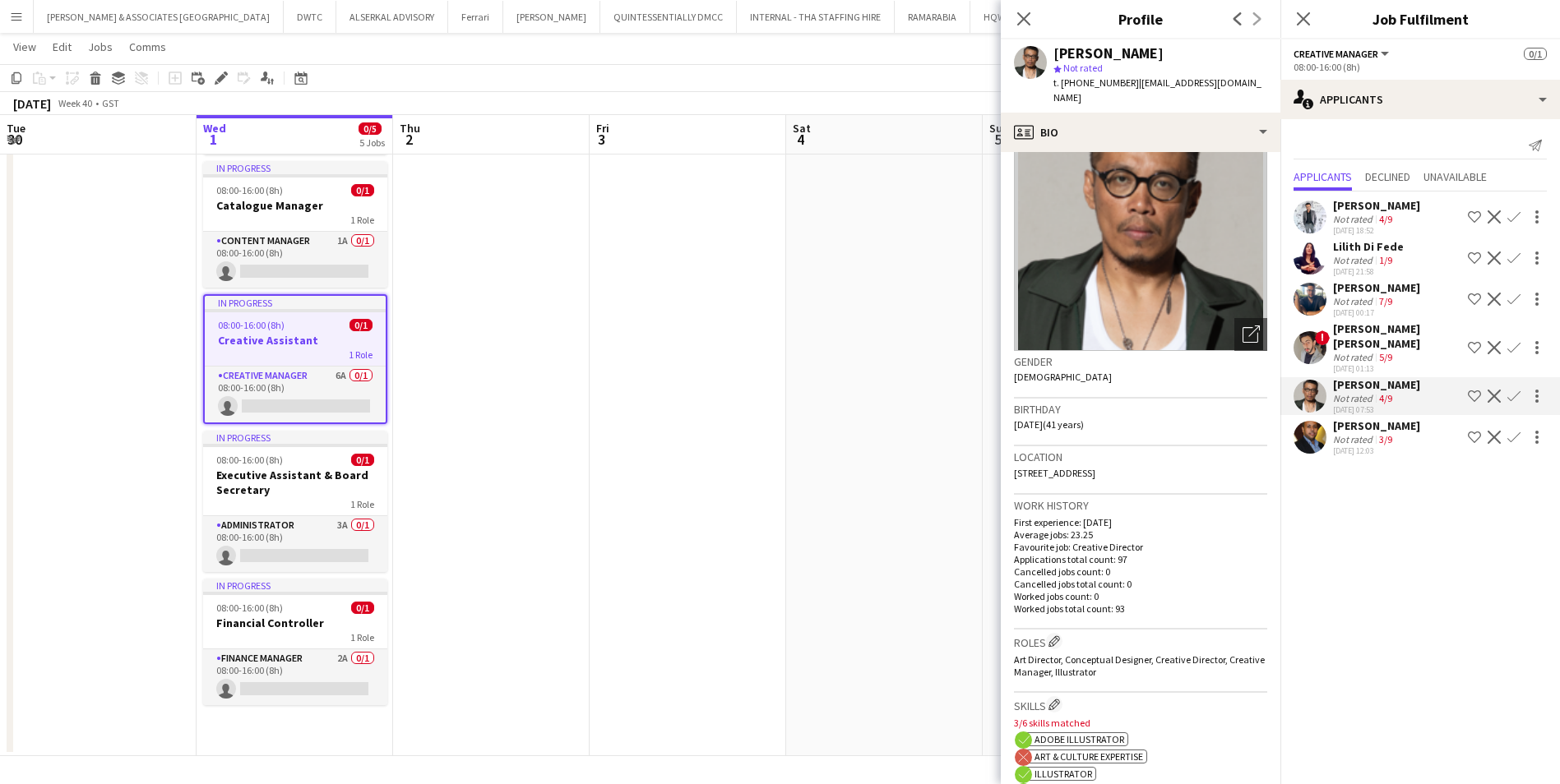
scroll to position [0, 0]
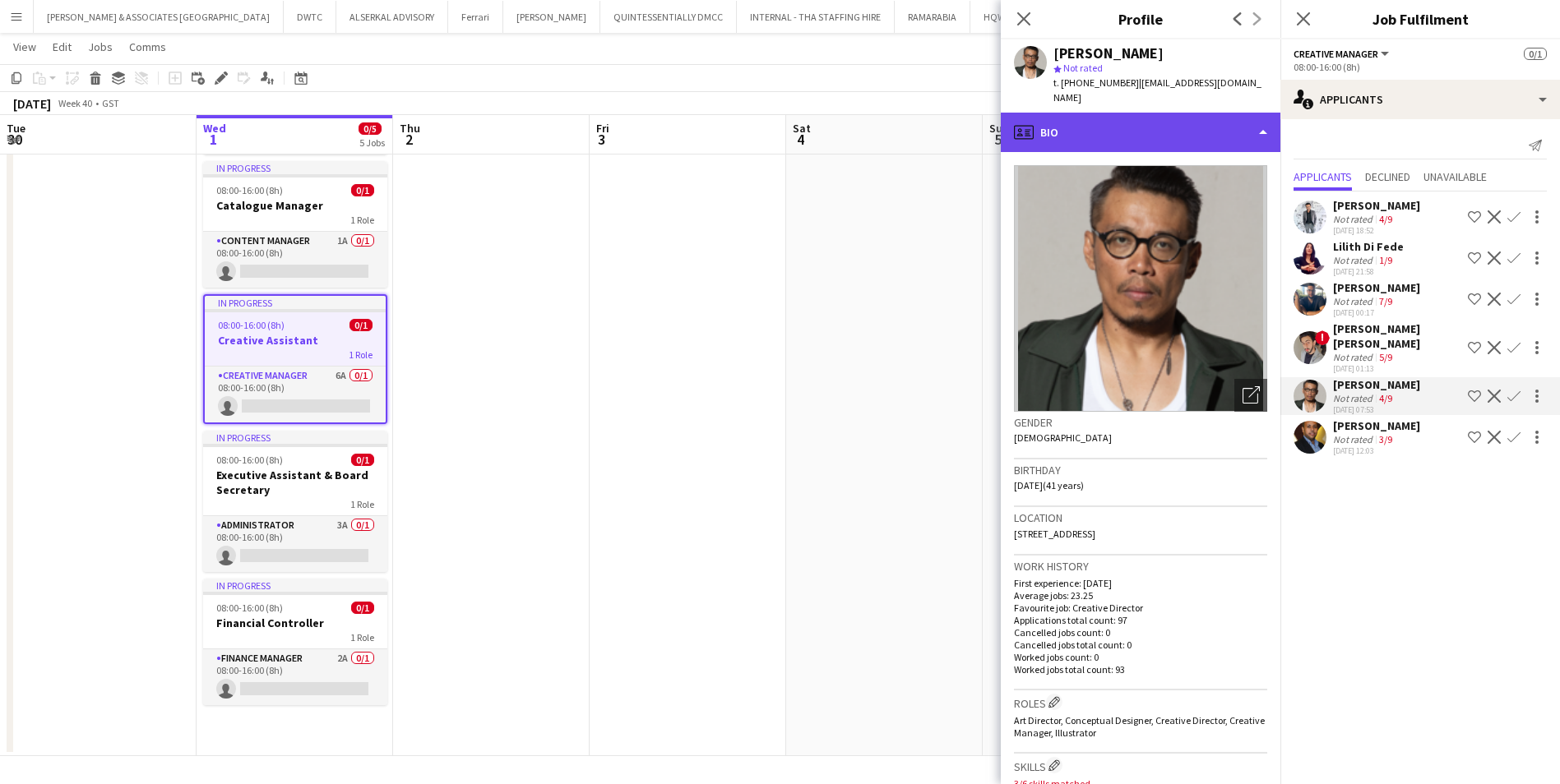
click at [1093, 127] on div "profile Bio" at bounding box center [1140, 132] width 279 height 40
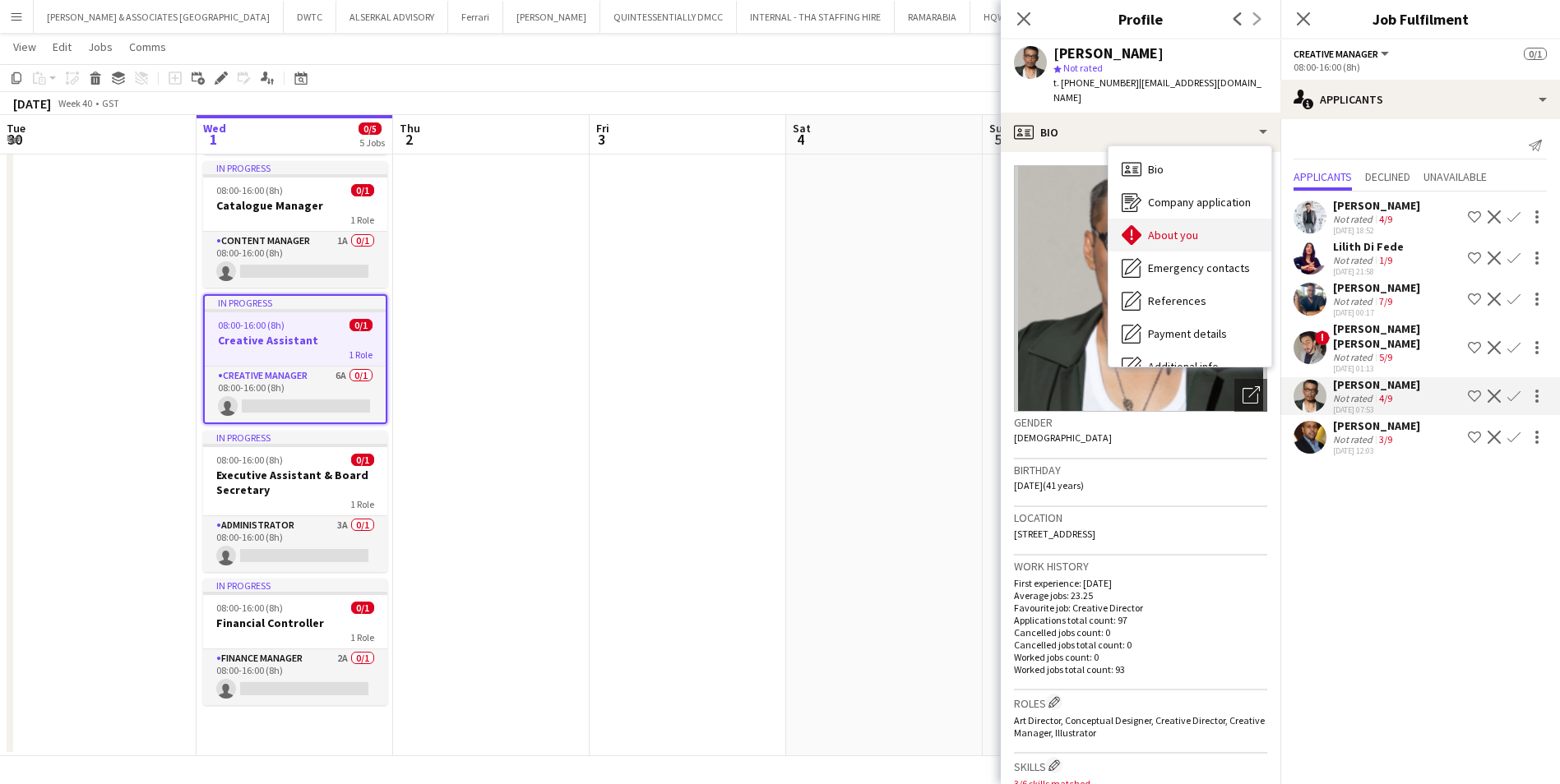
click at [1185, 227] on span "About you" at bounding box center [1173, 234] width 50 height 15
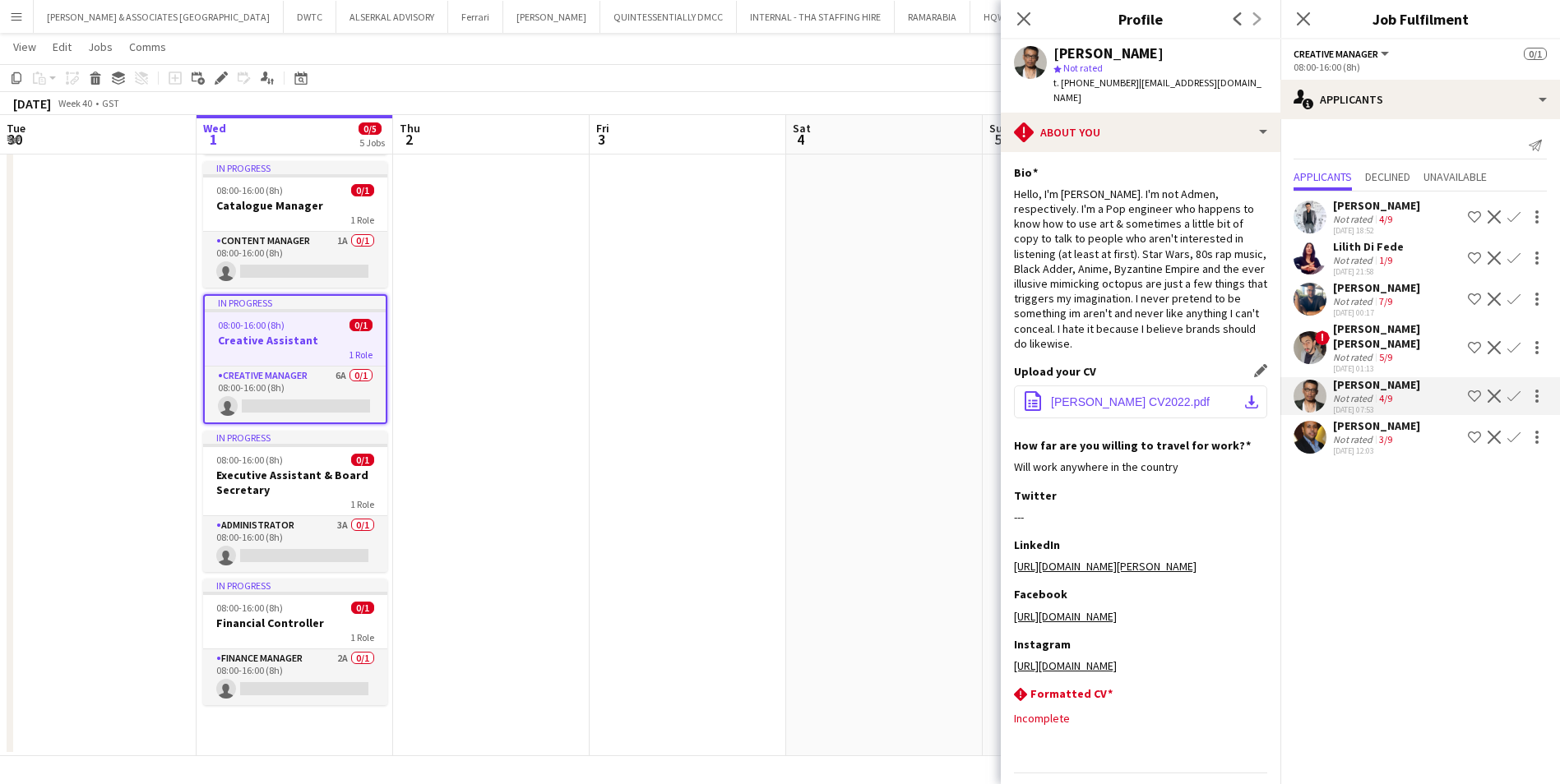
click at [1069, 397] on button "office-file-sheet [PERSON_NAME] CV2022.pdf download-bottom" at bounding box center [1140, 402] width 253 height 33
click at [1392, 337] on div "[PERSON_NAME] [PERSON_NAME]" at bounding box center [1398, 337] width 129 height 30
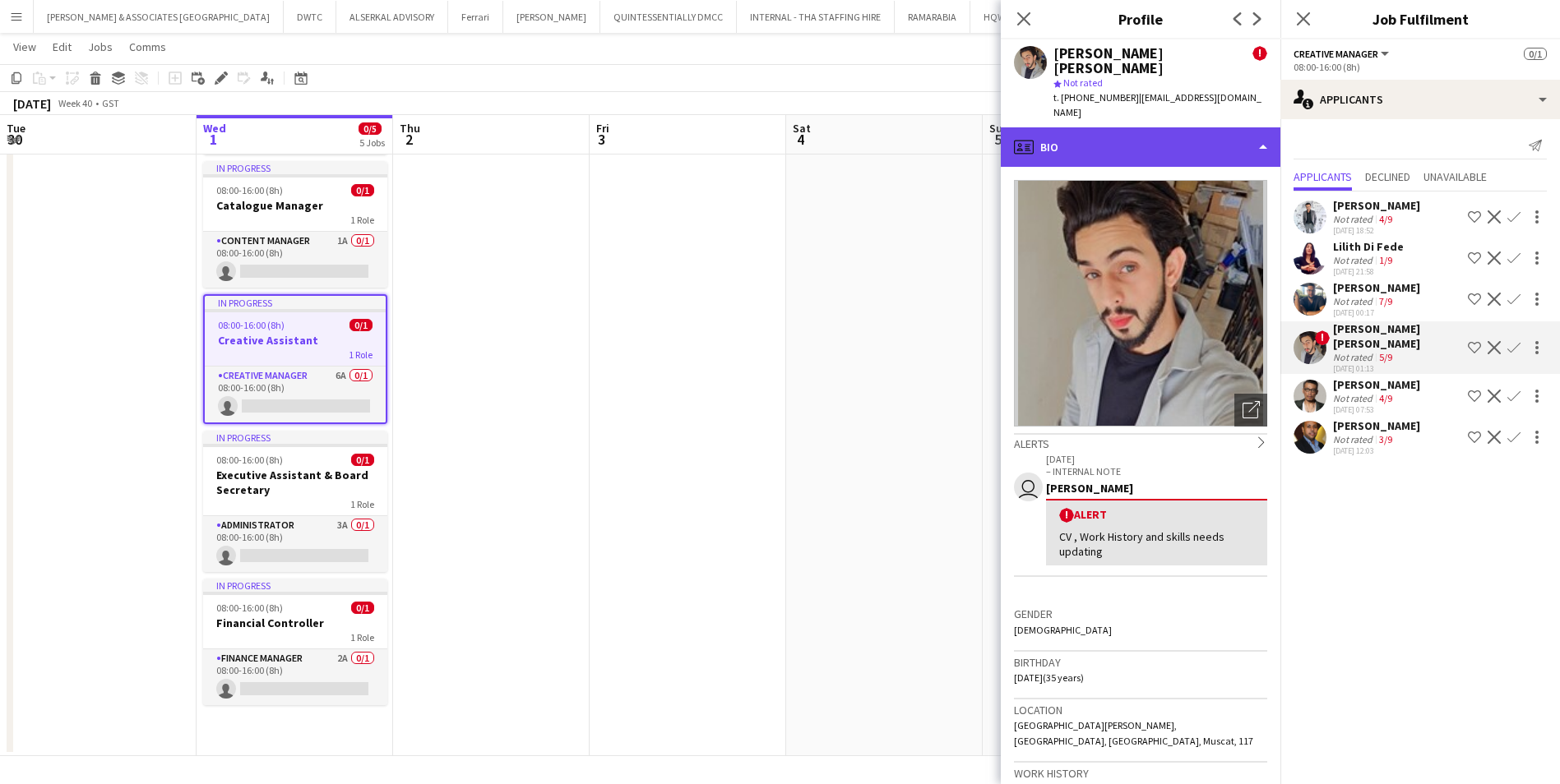
click at [1044, 128] on div "profile Bio" at bounding box center [1140, 147] width 279 height 40
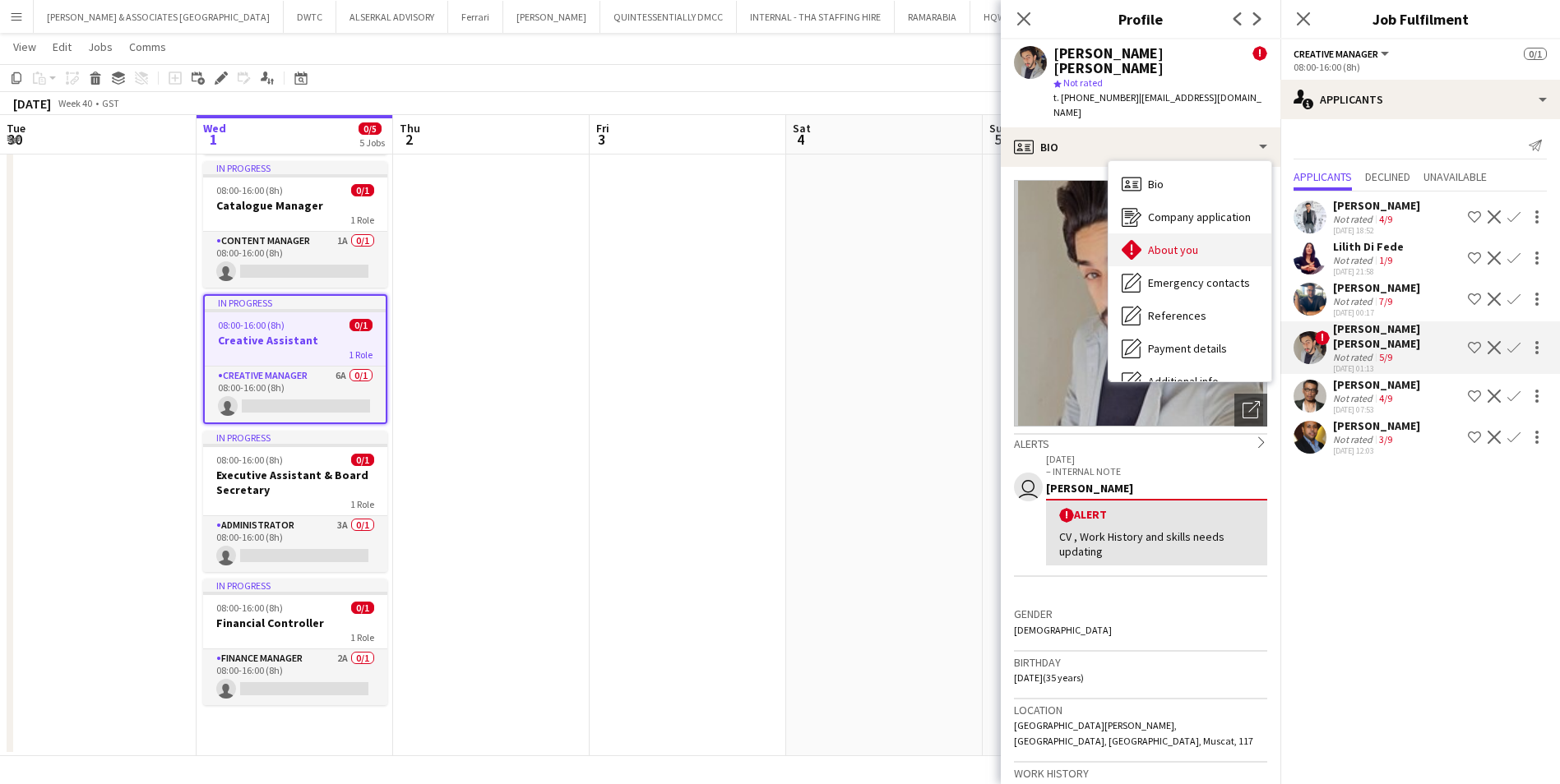
click at [1137, 240] on icon at bounding box center [1132, 249] width 19 height 19
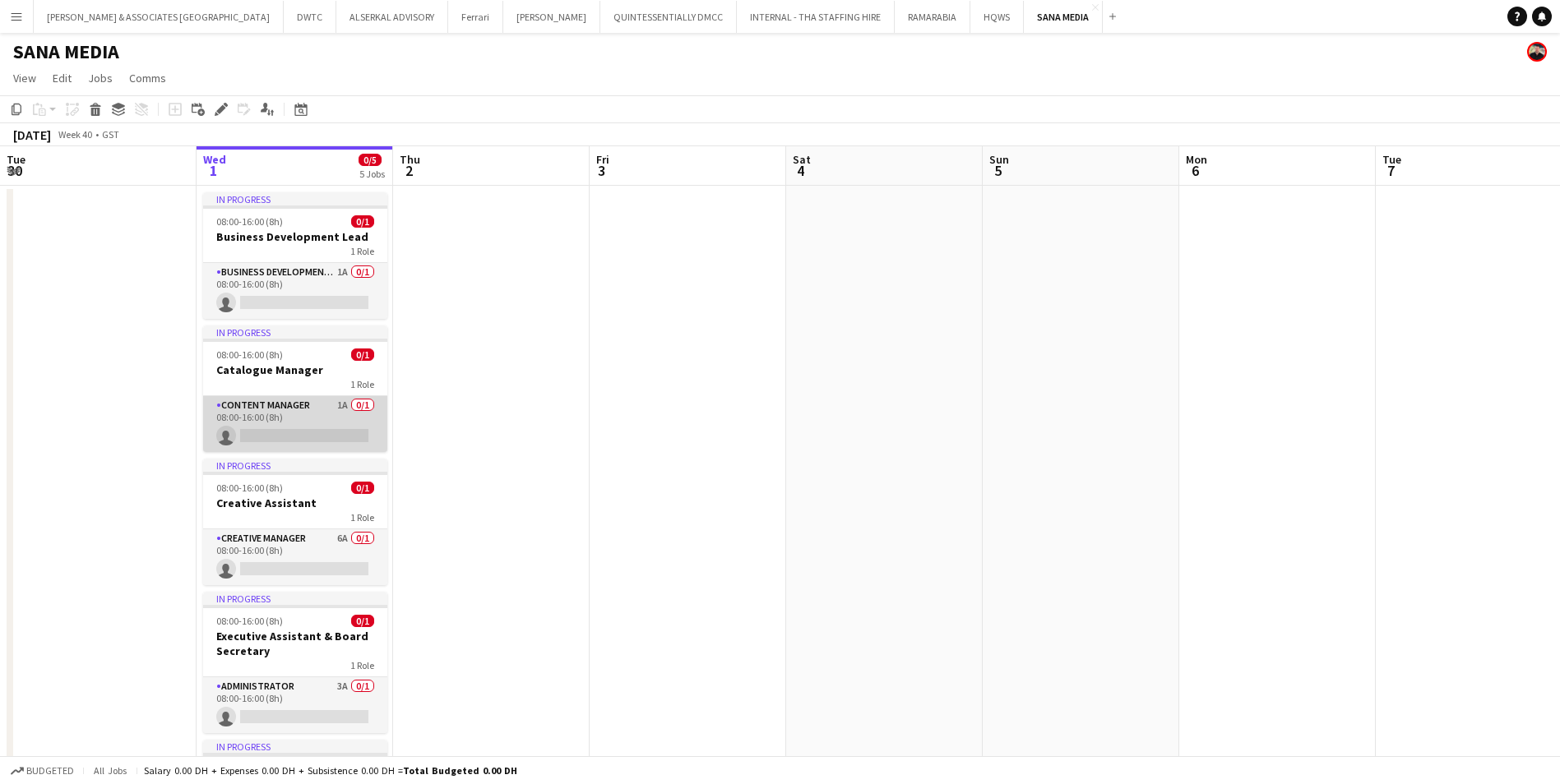
click at [295, 405] on app-card-role "Content Manager 1A 0/1 08:00-16:00 (8h) single-neutral-actions" at bounding box center [294, 424] width 184 height 55
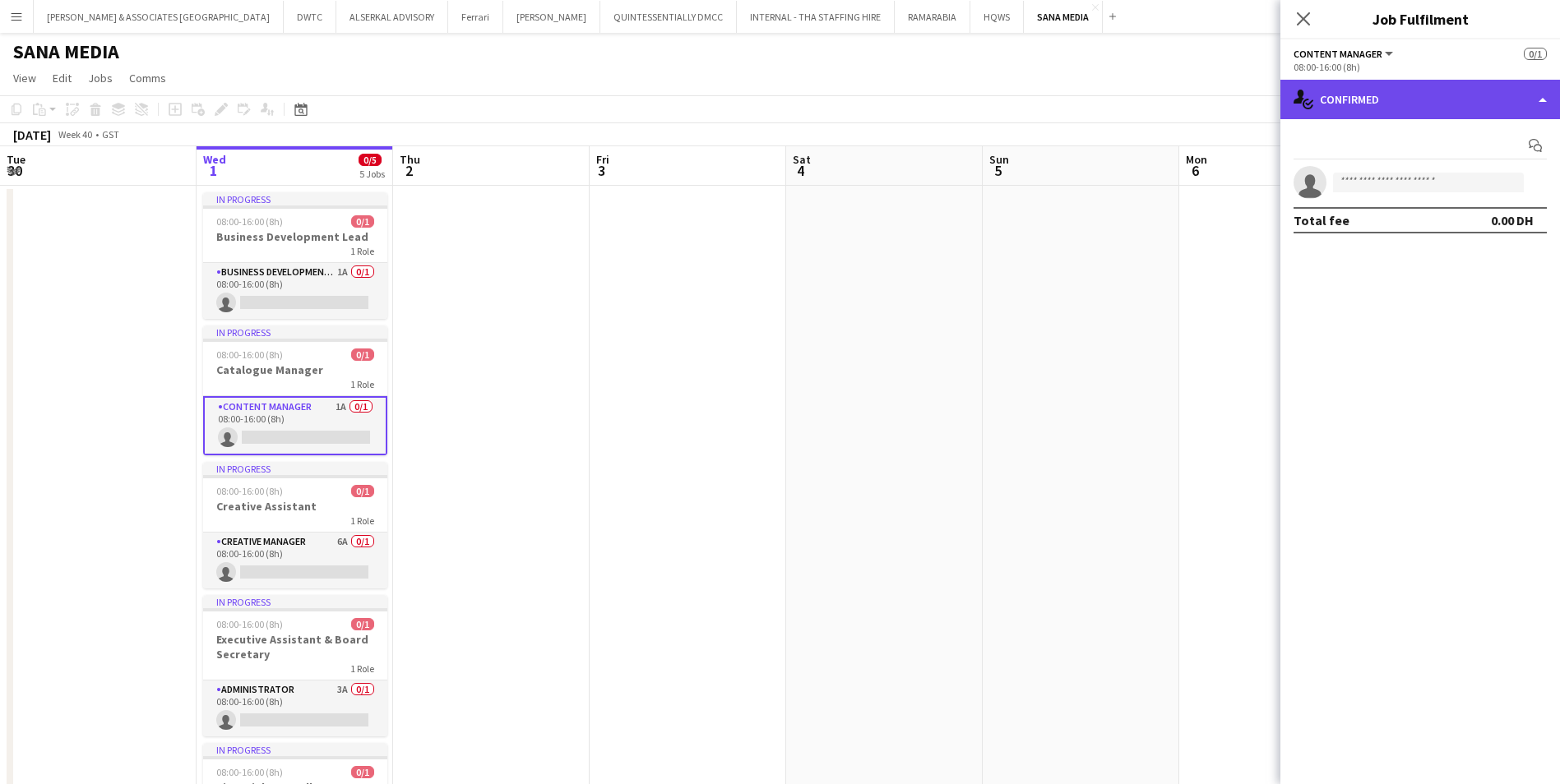
click at [1385, 109] on div "single-neutral-actions-check-2 Confirmed" at bounding box center [1420, 100] width 279 height 40
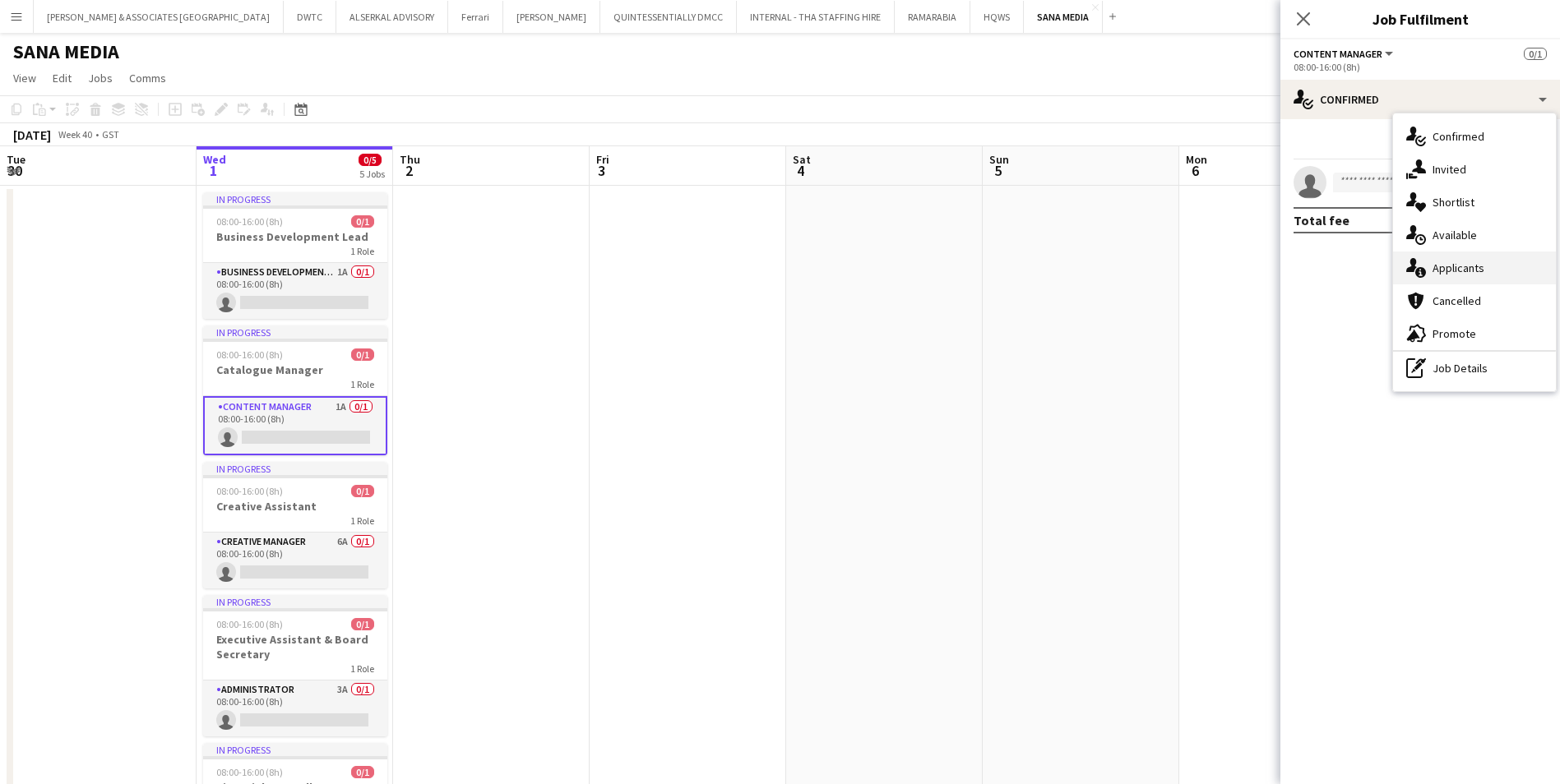
click at [1494, 270] on div "single-neutral-actions-information Applicants" at bounding box center [1475, 268] width 163 height 33
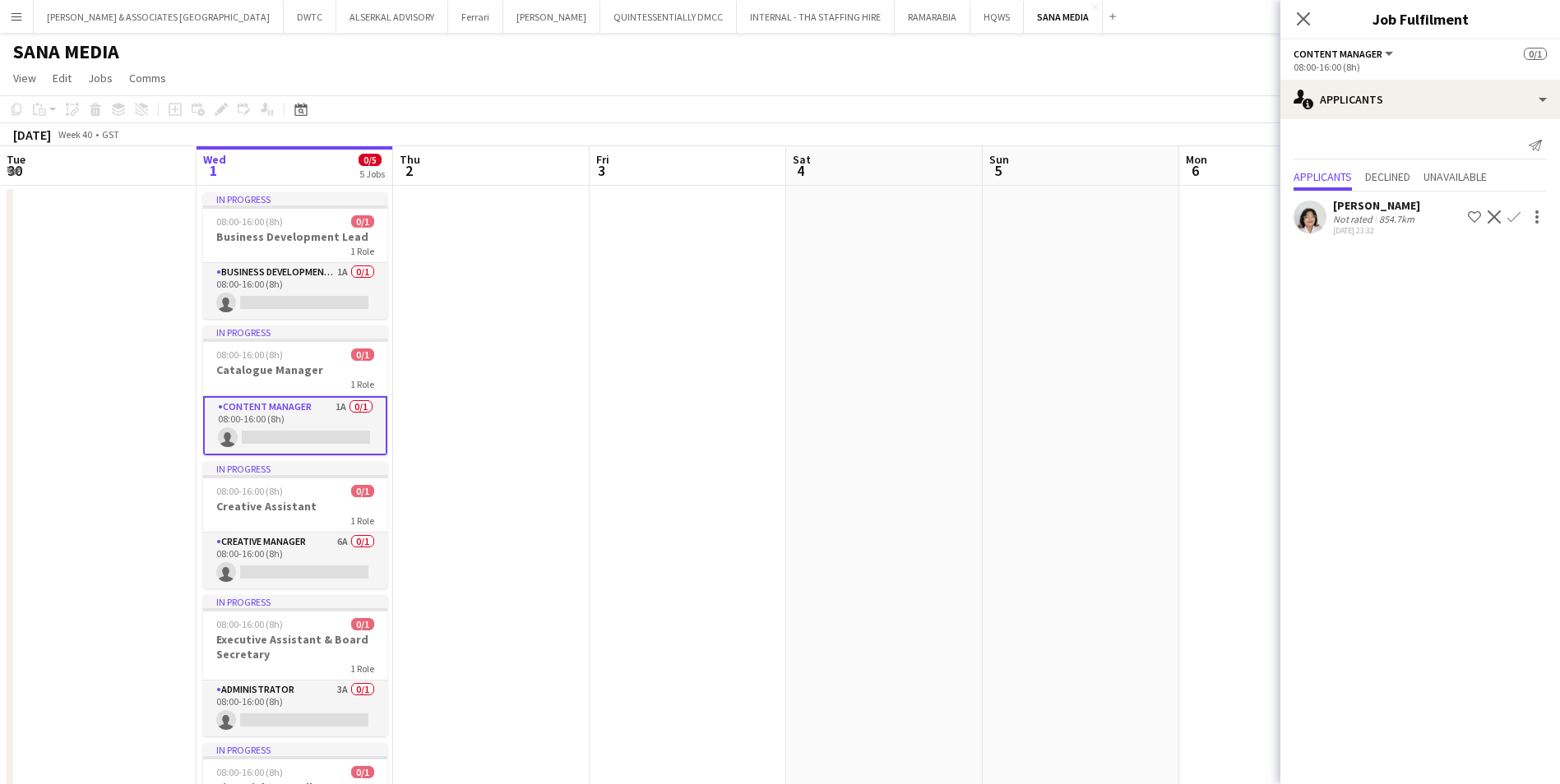
click at [1394, 231] on div "[DATE] 23:32" at bounding box center [1377, 231] width 87 height 11
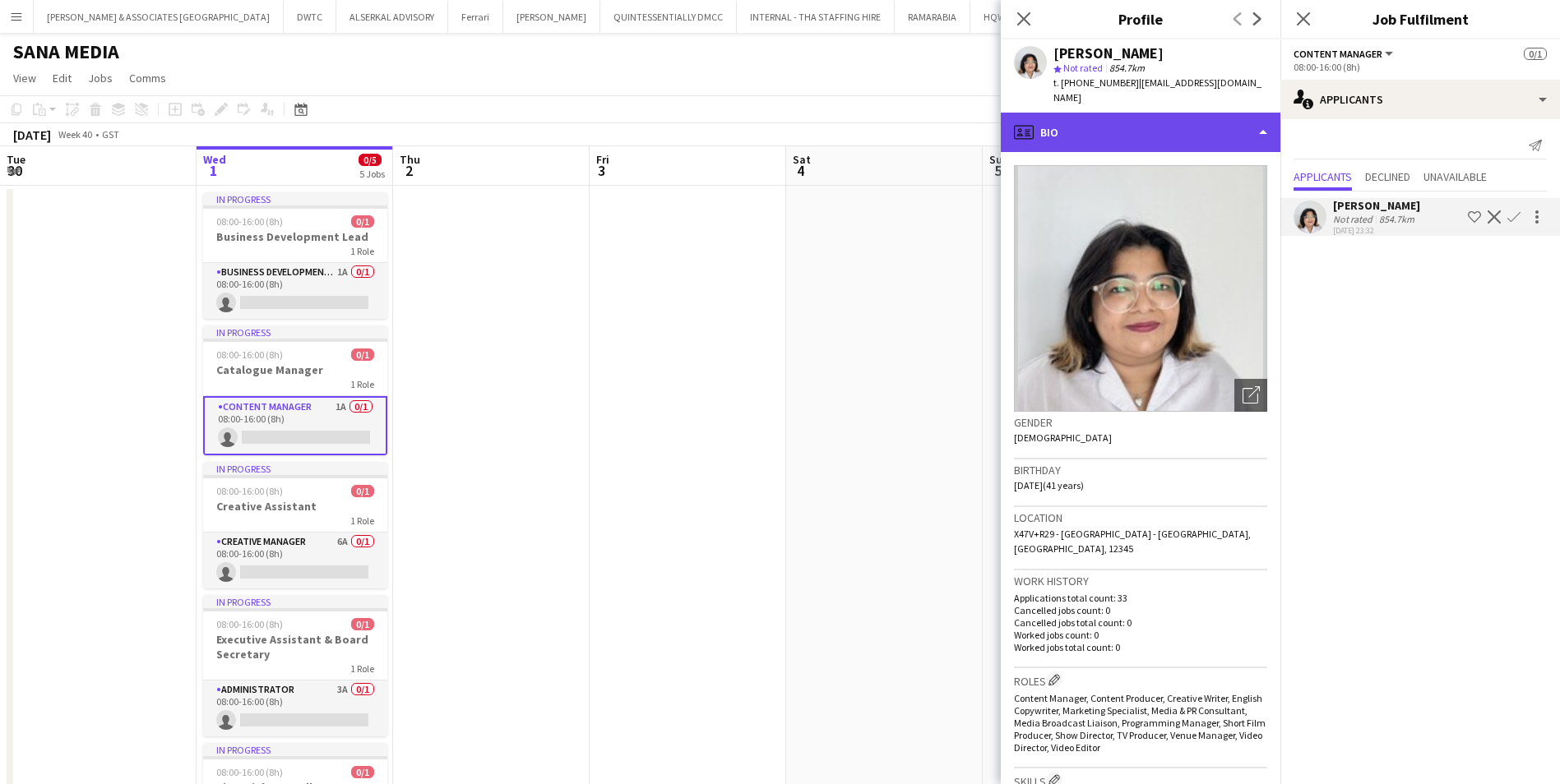
click at [1179, 123] on div "profile Bio" at bounding box center [1140, 132] width 279 height 40
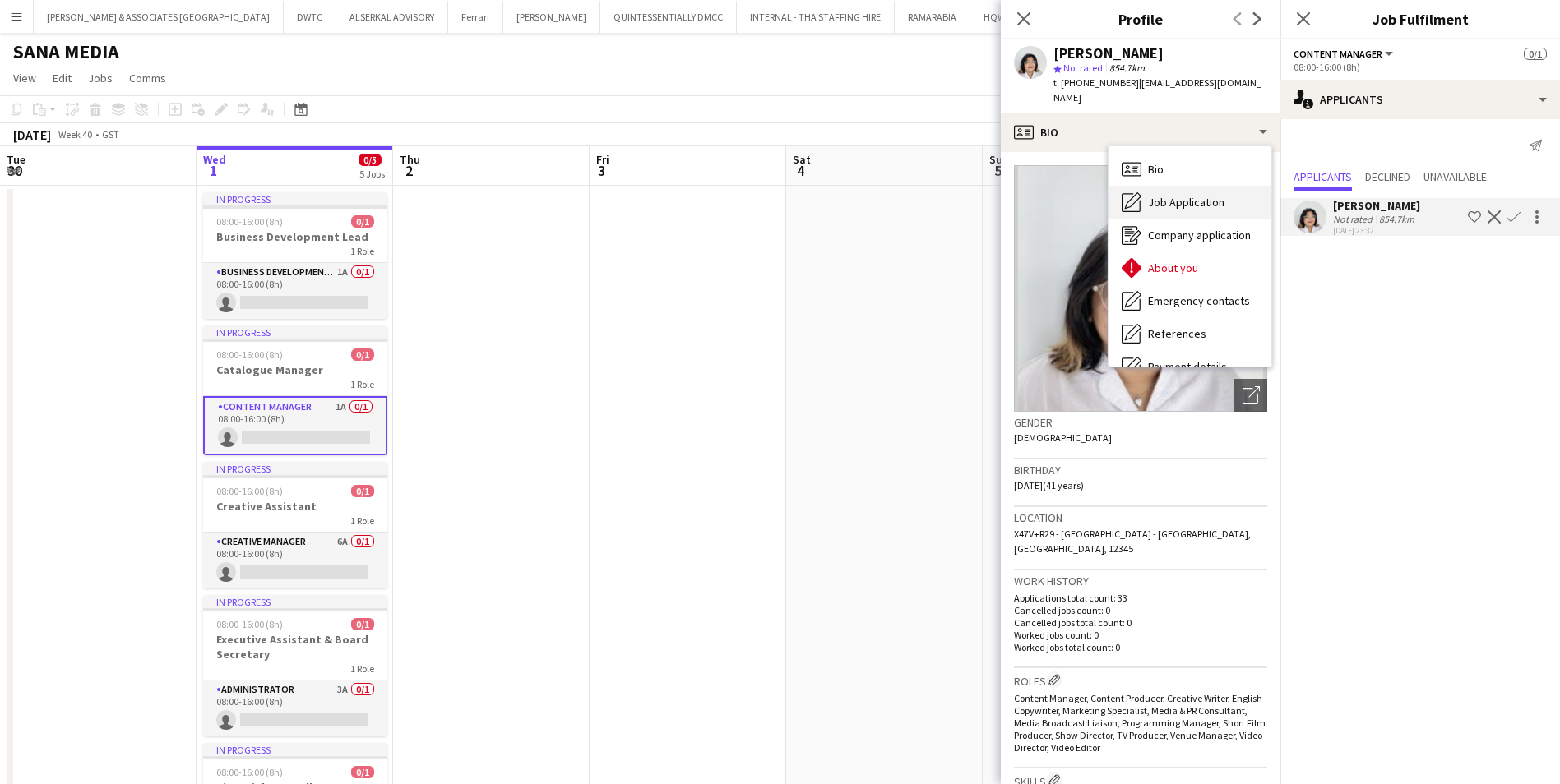
click at [1197, 195] on span "Job Application" at bounding box center [1186, 202] width 77 height 15
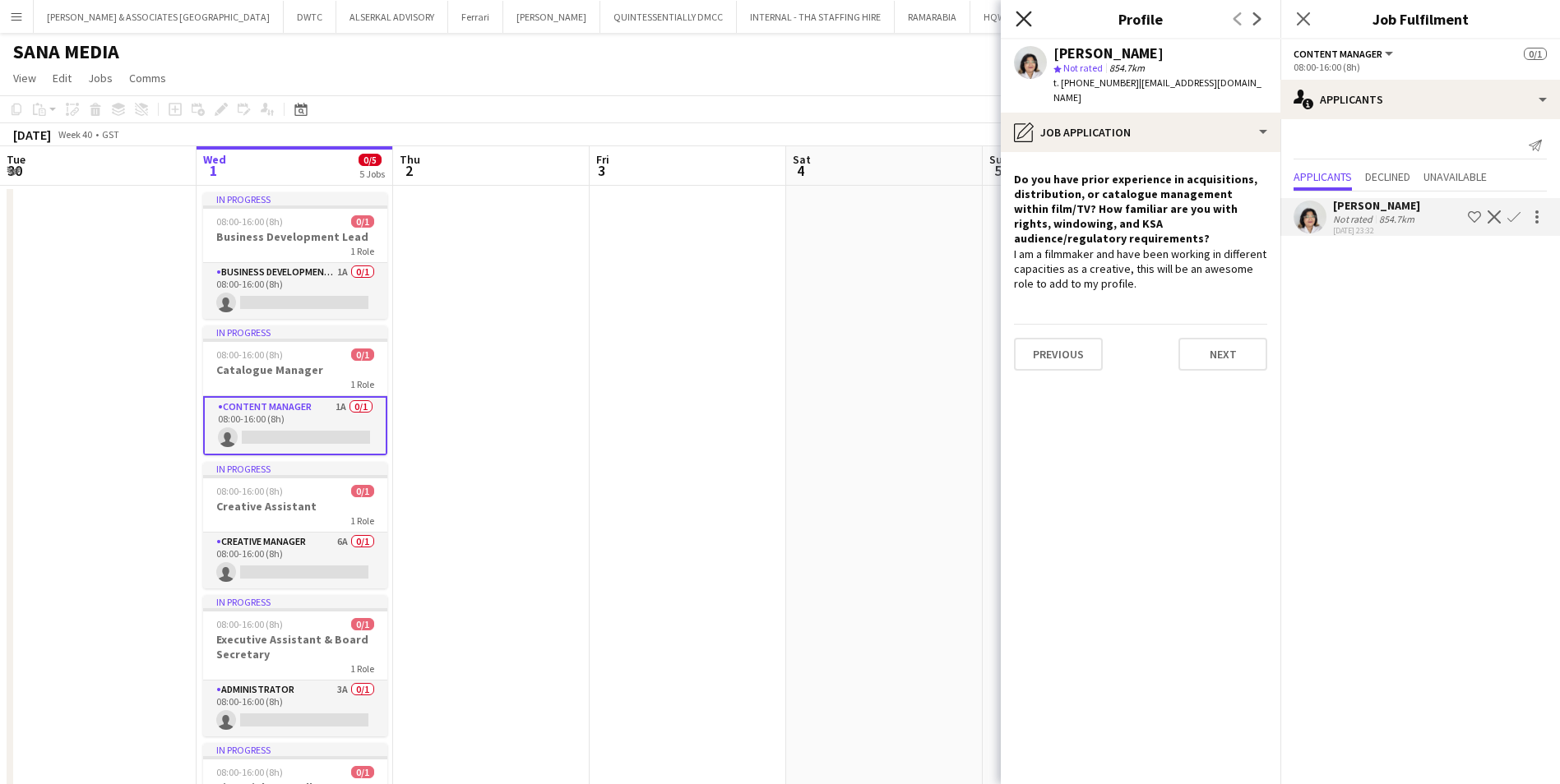
click at [1020, 22] on icon at bounding box center [1023, 18] width 16 height 16
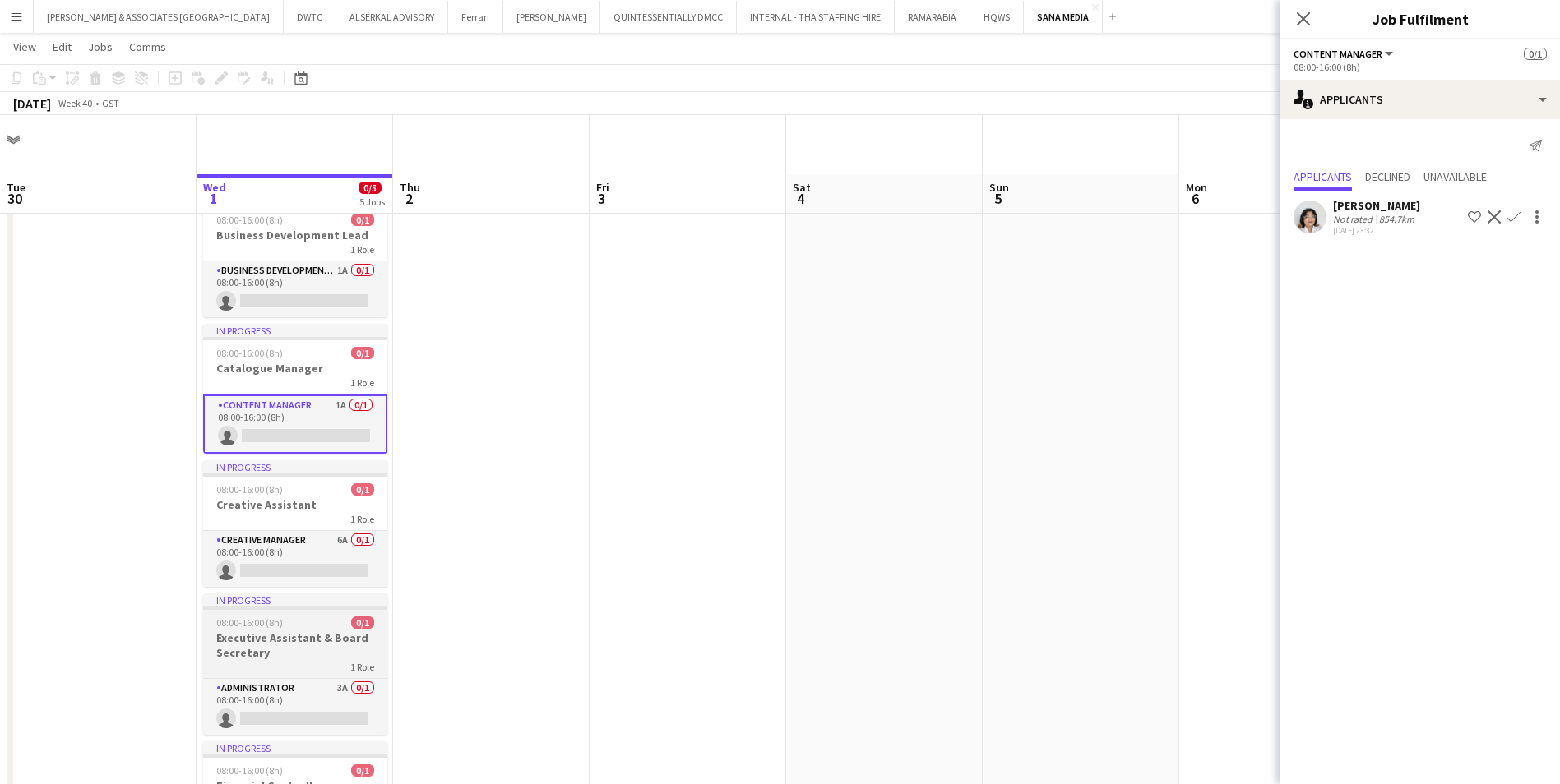
scroll to position [163, 0]
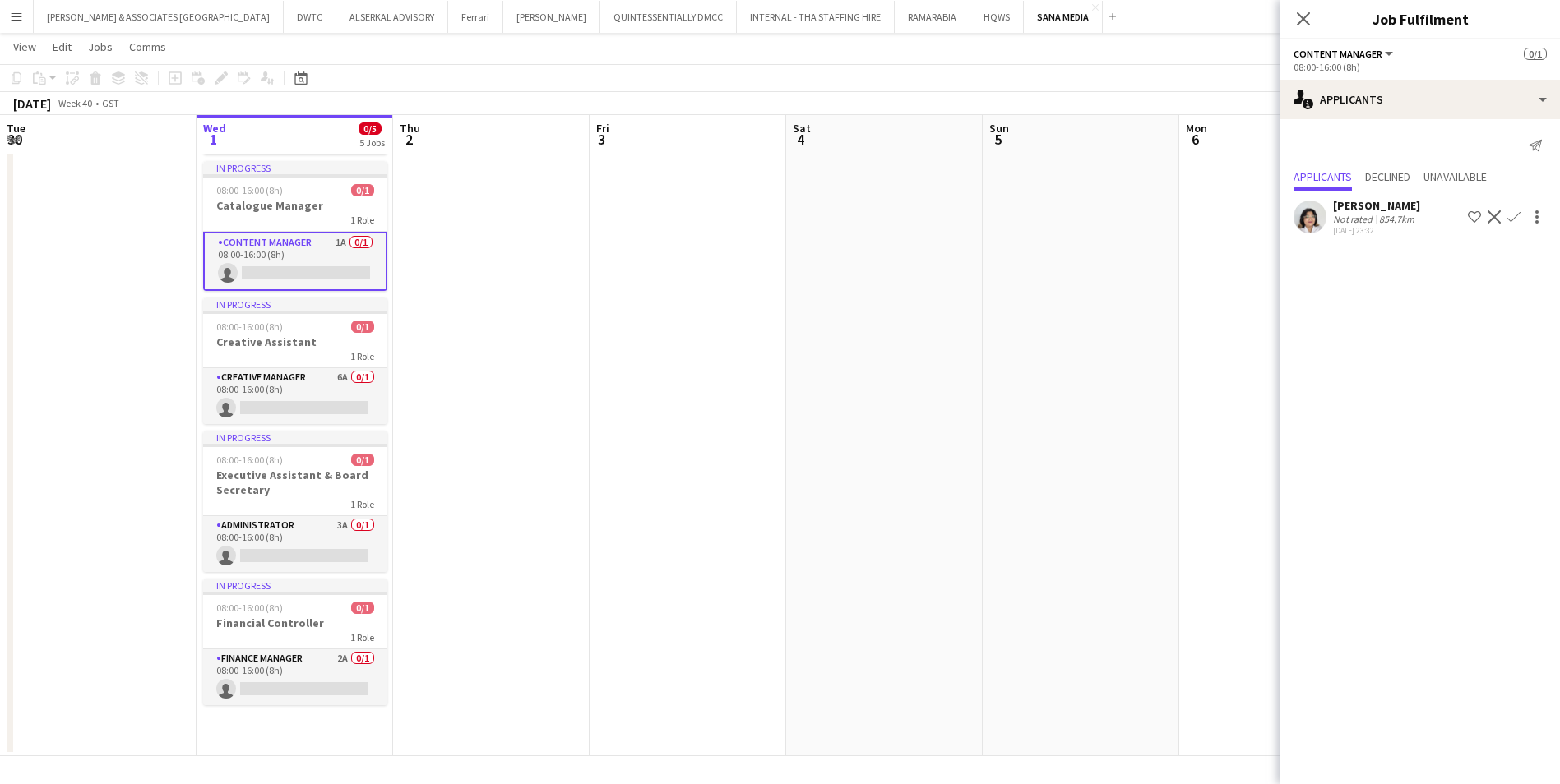
click at [16, 19] on app-icon "Menu" at bounding box center [16, 16] width 13 height 13
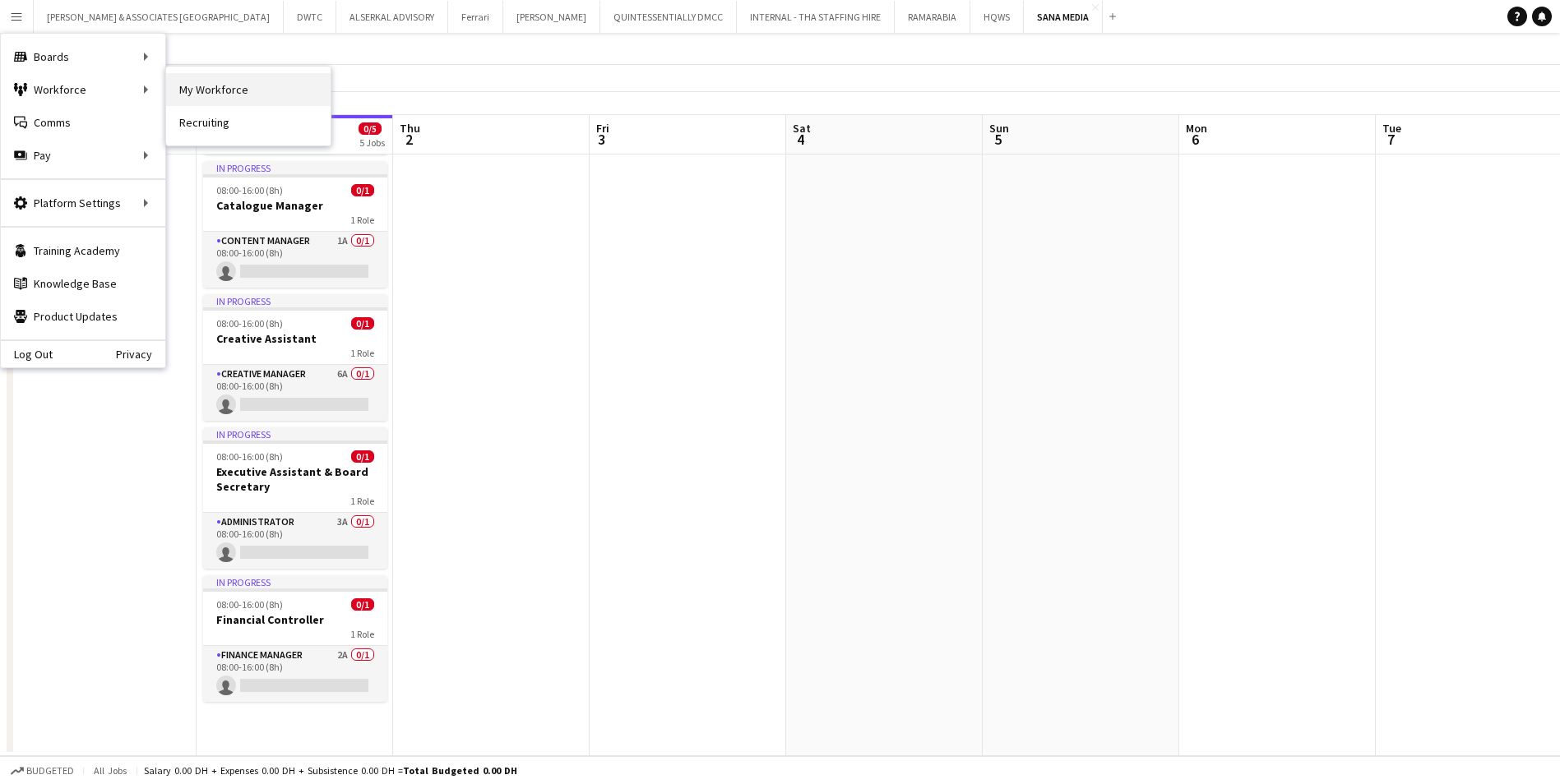
click at [261, 87] on link "My Workforce" at bounding box center [248, 89] width 165 height 33
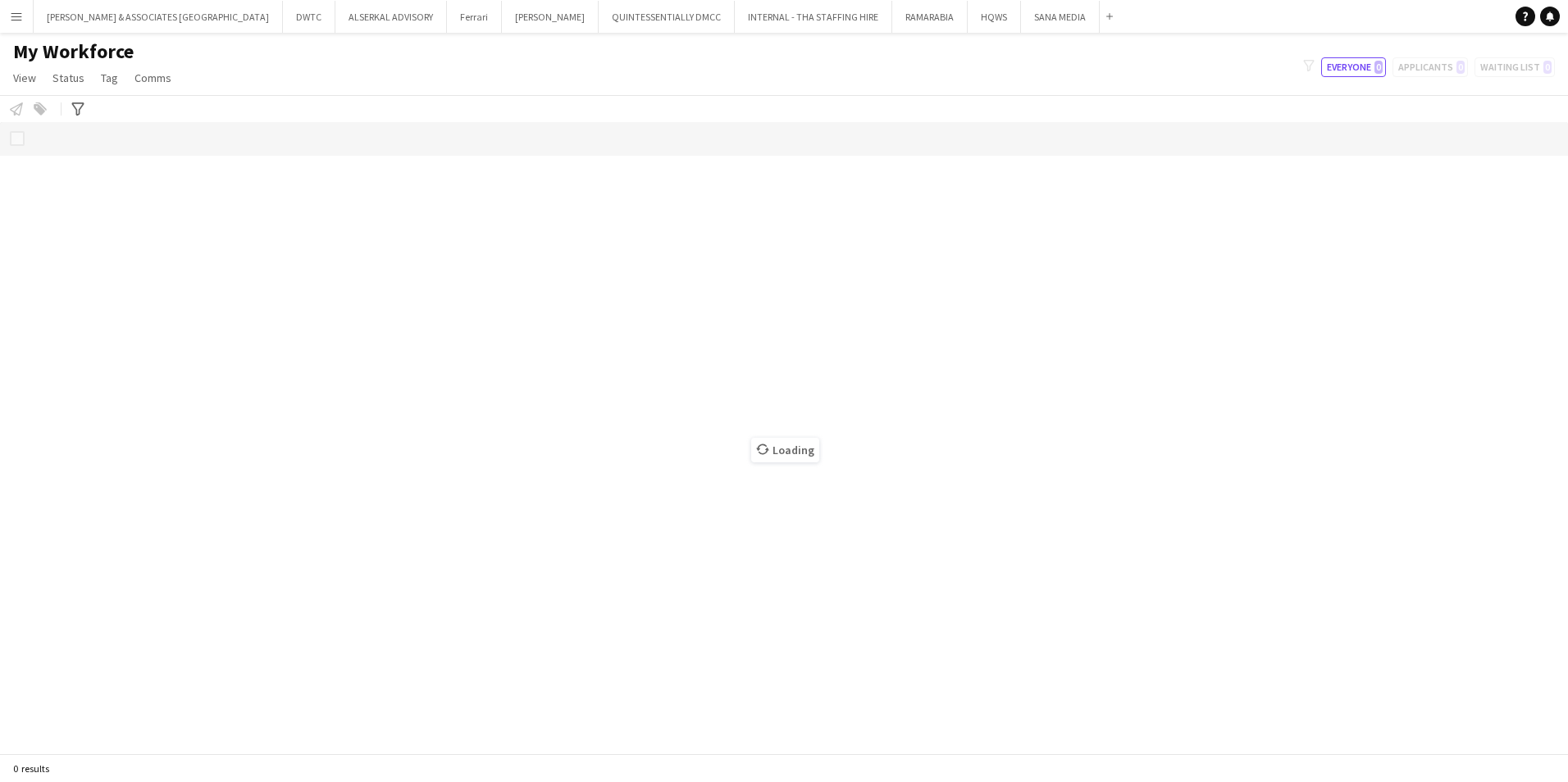
click at [11, 22] on app-icon "Menu" at bounding box center [16, 16] width 13 height 13
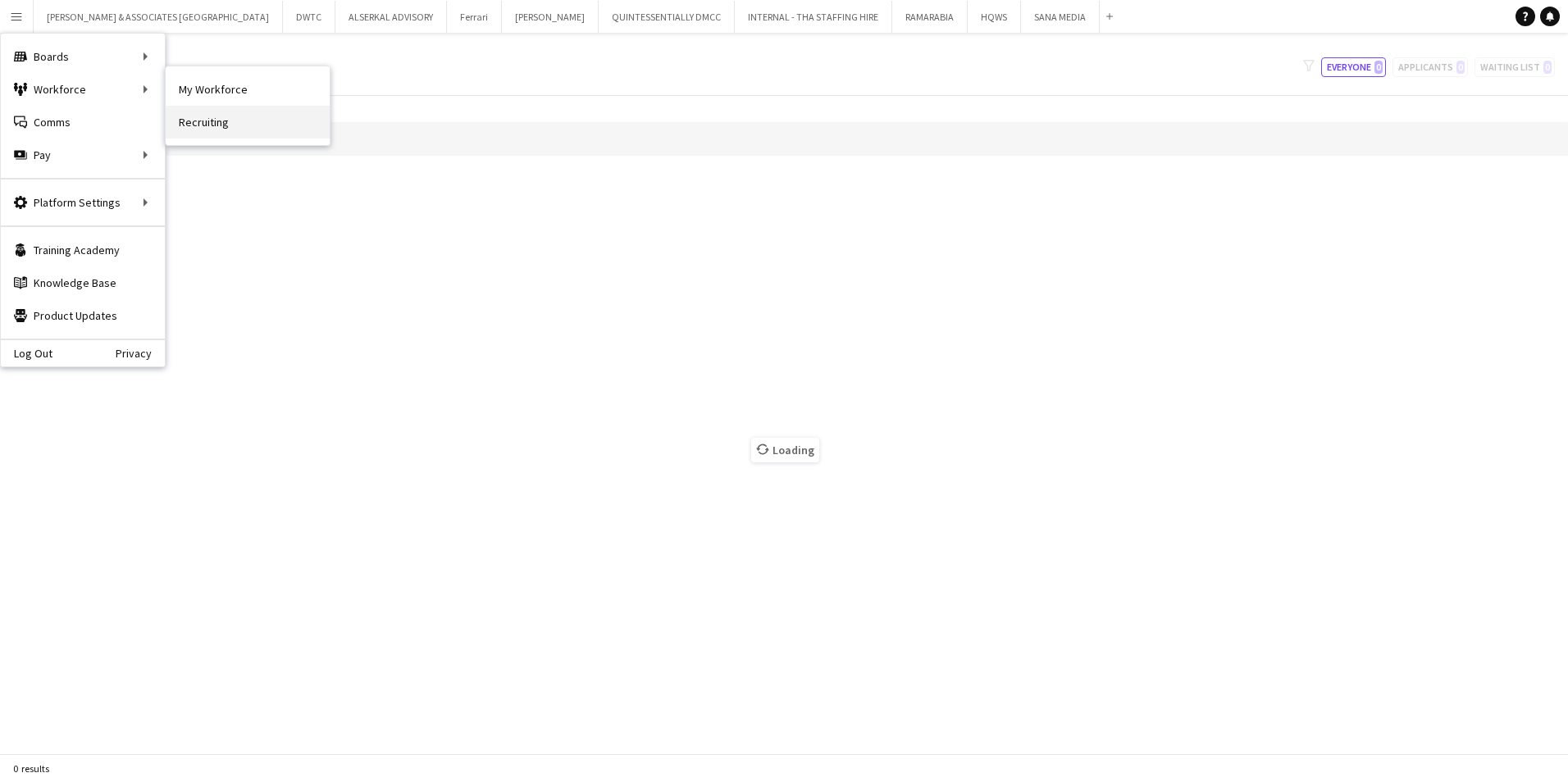
click at [227, 119] on link "Recruiting" at bounding box center [247, 121] width 164 height 33
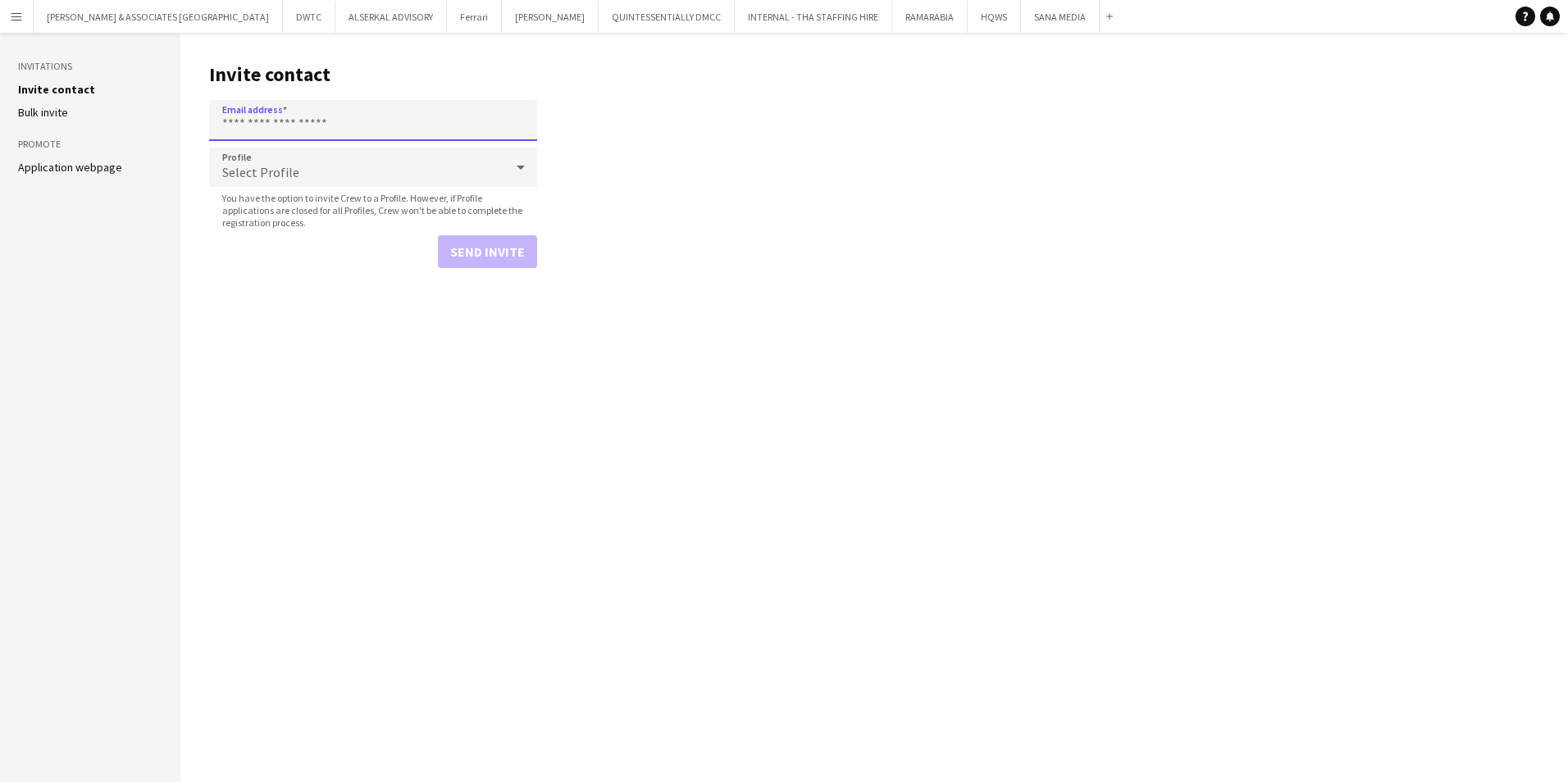
click at [396, 124] on input "Email address" at bounding box center [373, 120] width 328 height 41
paste input "**********"
type input "**********"
click at [462, 177] on div "Select Profile" at bounding box center [357, 167] width 295 height 40
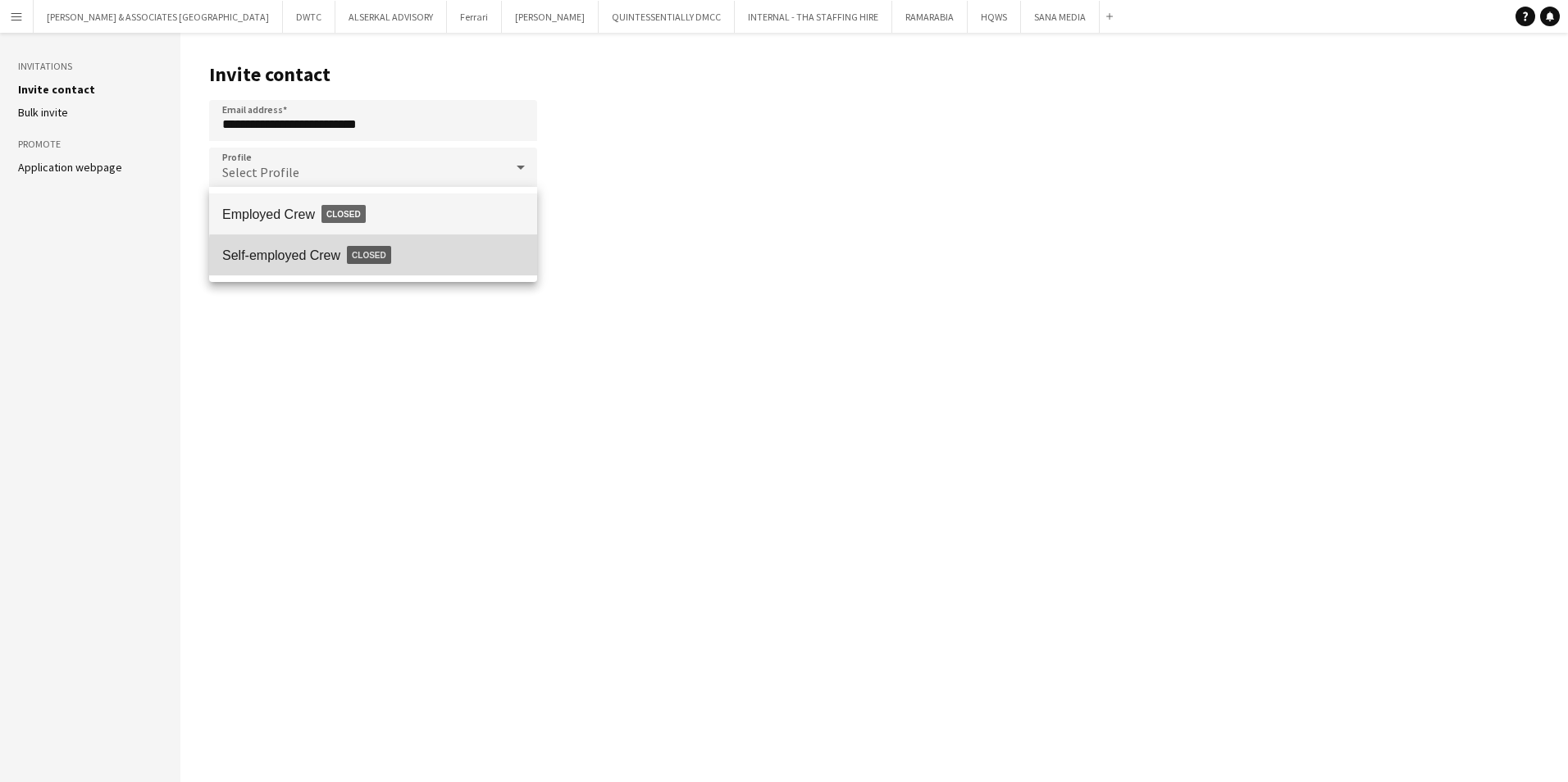
click at [435, 264] on span "Self-employed Crew Closed" at bounding box center [373, 255] width 301 height 38
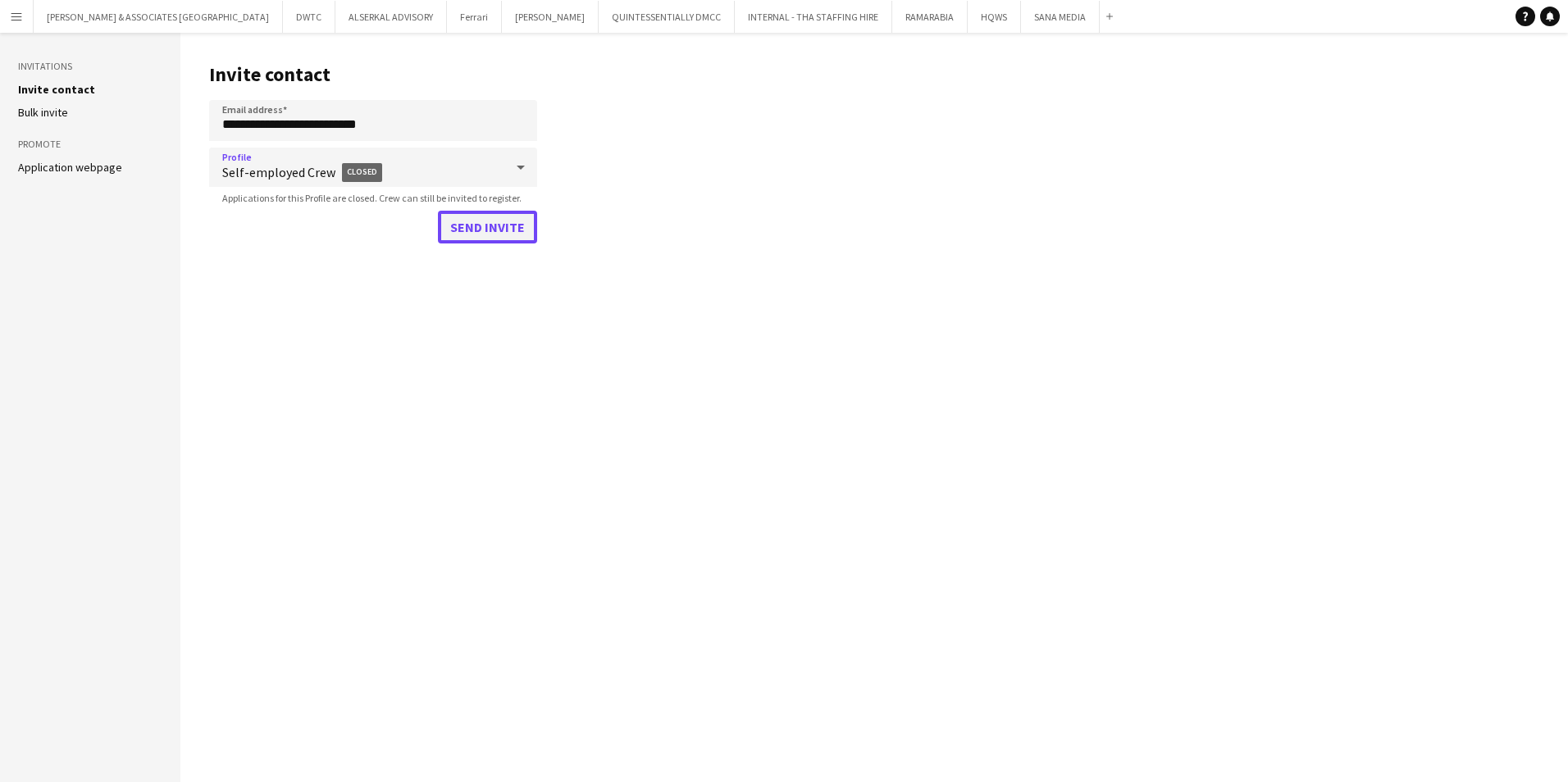
click at [496, 236] on button "Send invite" at bounding box center [487, 227] width 99 height 33
